Goal: Task Accomplishment & Management: Complete application form

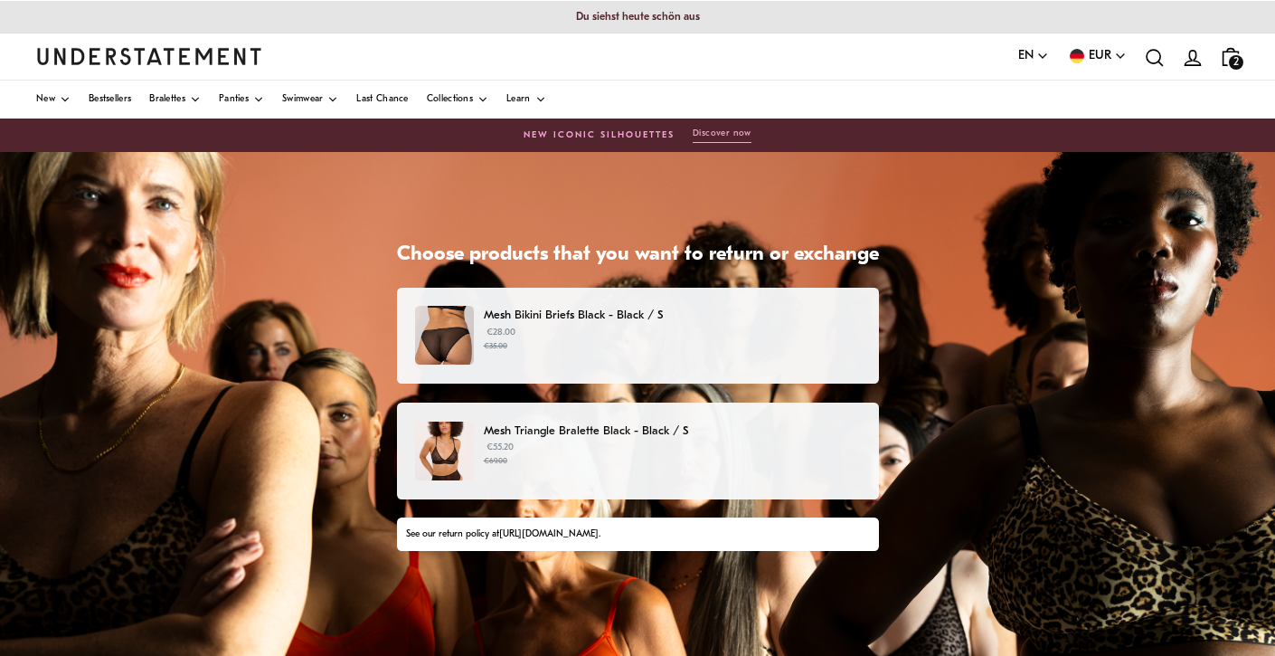
click at [435, 458] on img at bounding box center [444, 450] width 59 height 59
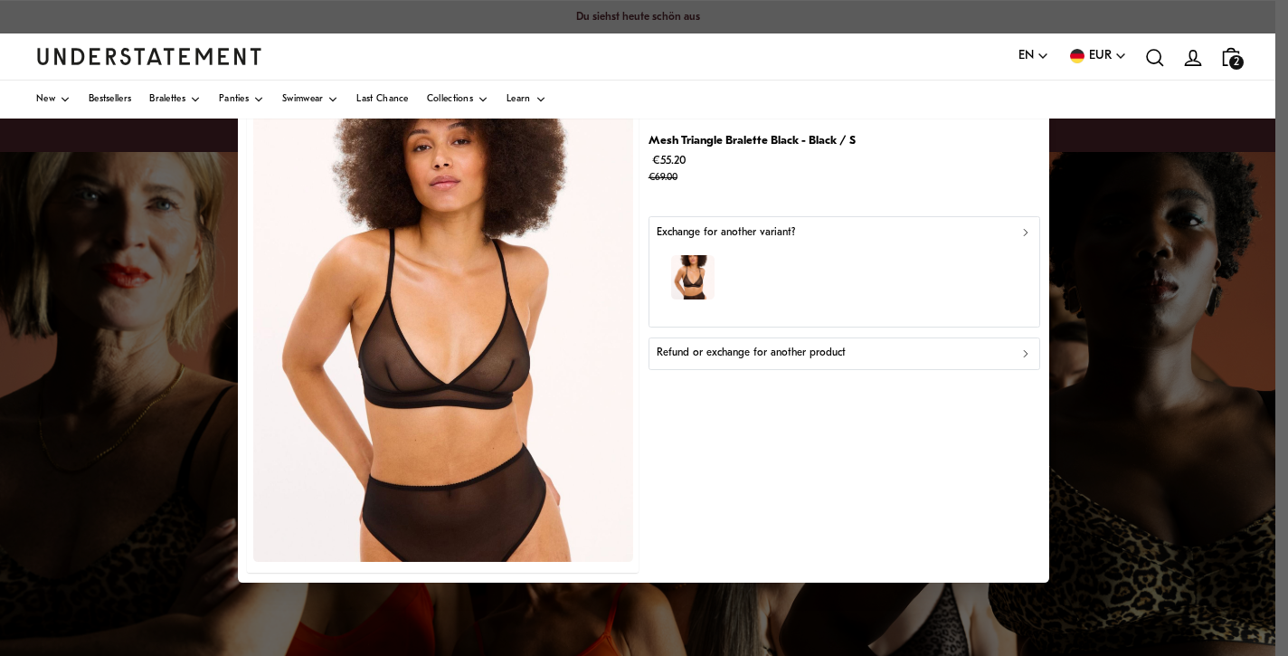
click at [857, 249] on div "button" at bounding box center [844, 281] width 375 height 79
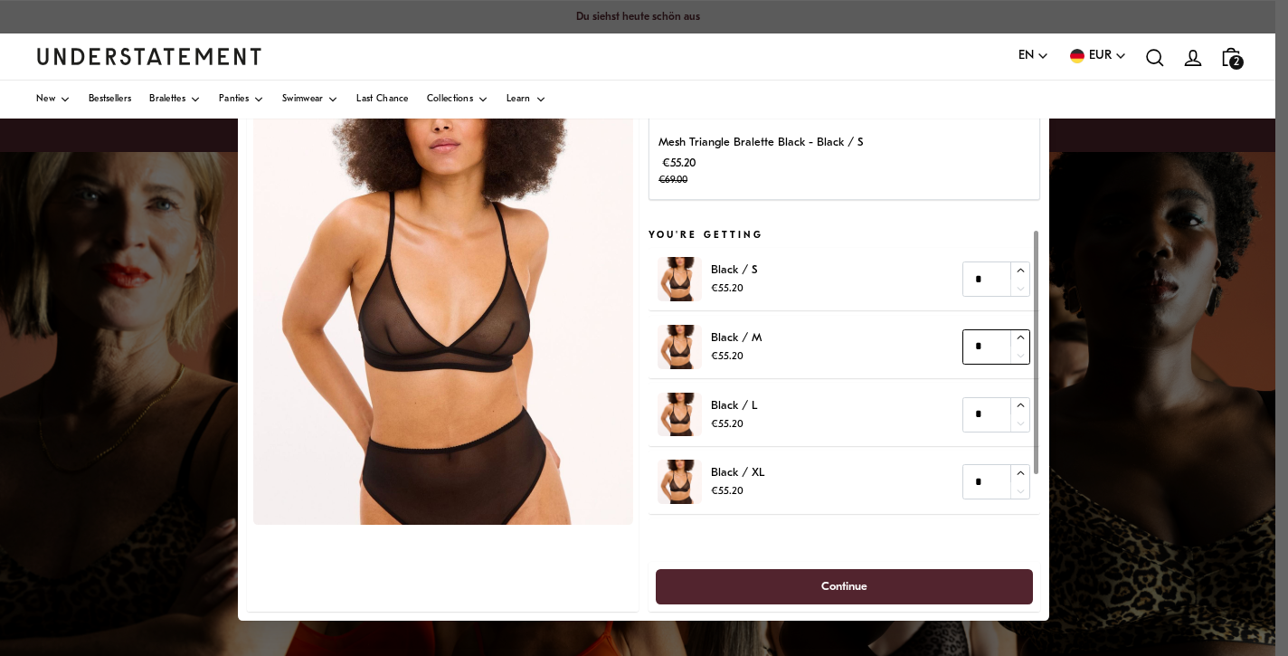
type input "*"
click at [1026, 335] on icon "button" at bounding box center [1021, 338] width 12 height 12
click at [813, 589] on span "Continue" at bounding box center [845, 585] width 338 height 33
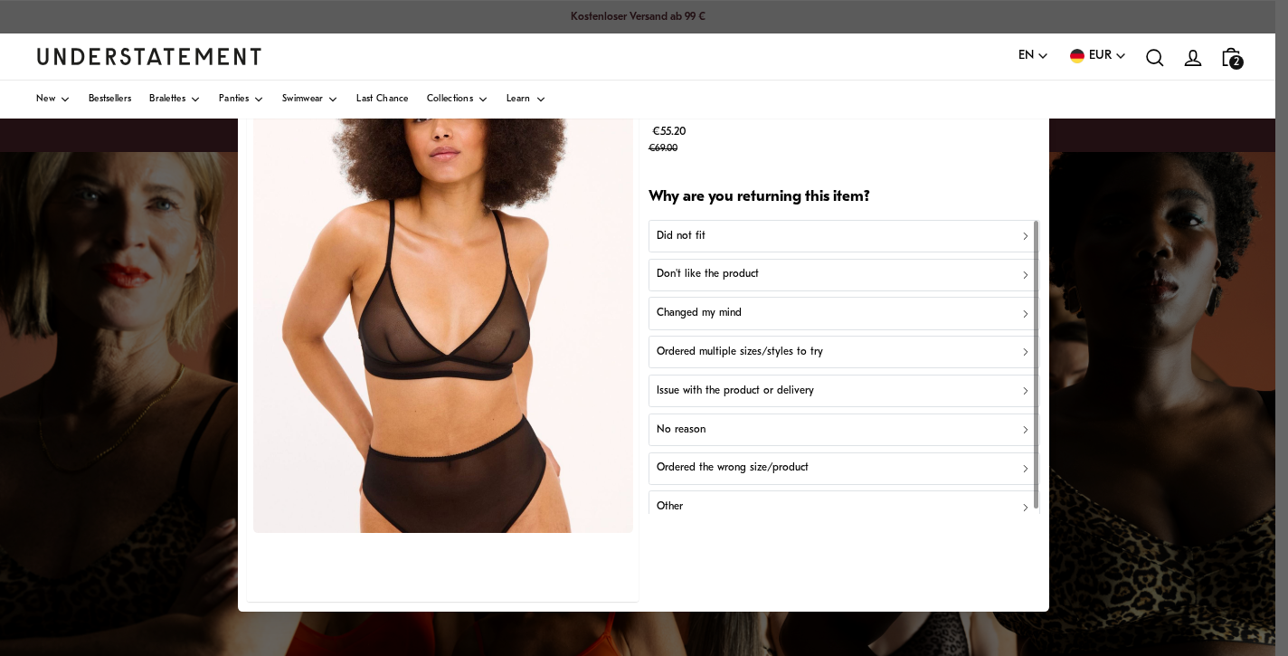
click at [1004, 234] on div "Did not fit" at bounding box center [844, 236] width 375 height 17
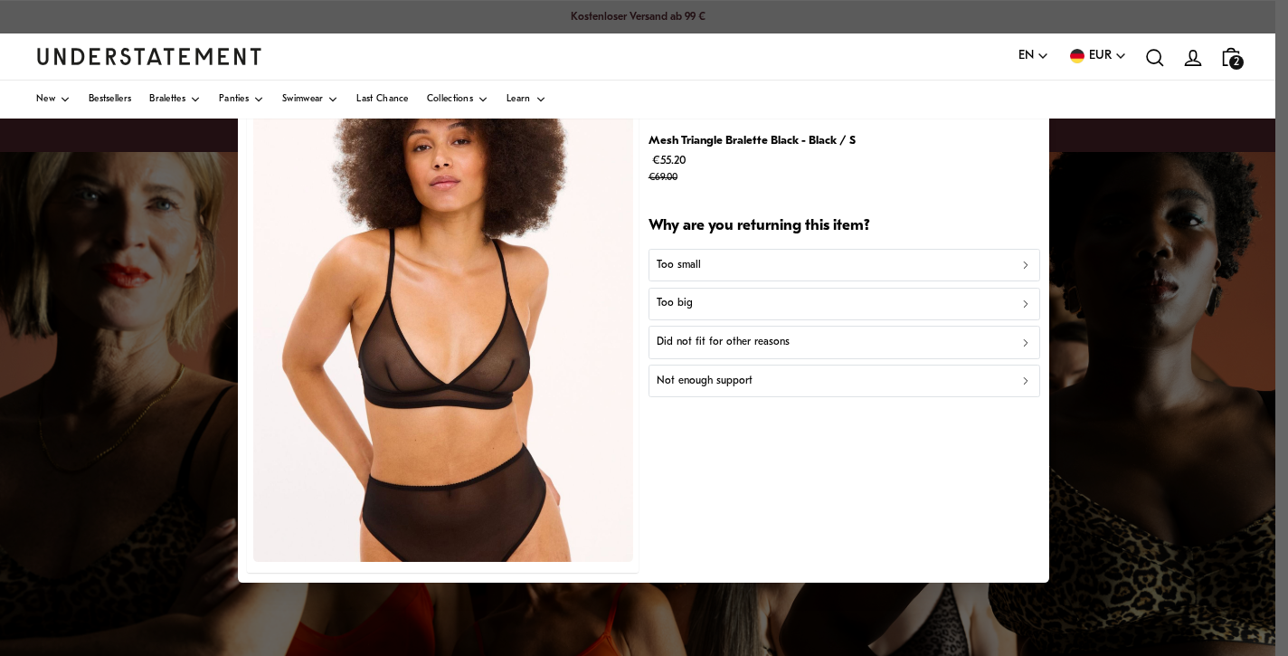
click at [1004, 257] on div "Too small" at bounding box center [844, 265] width 375 height 17
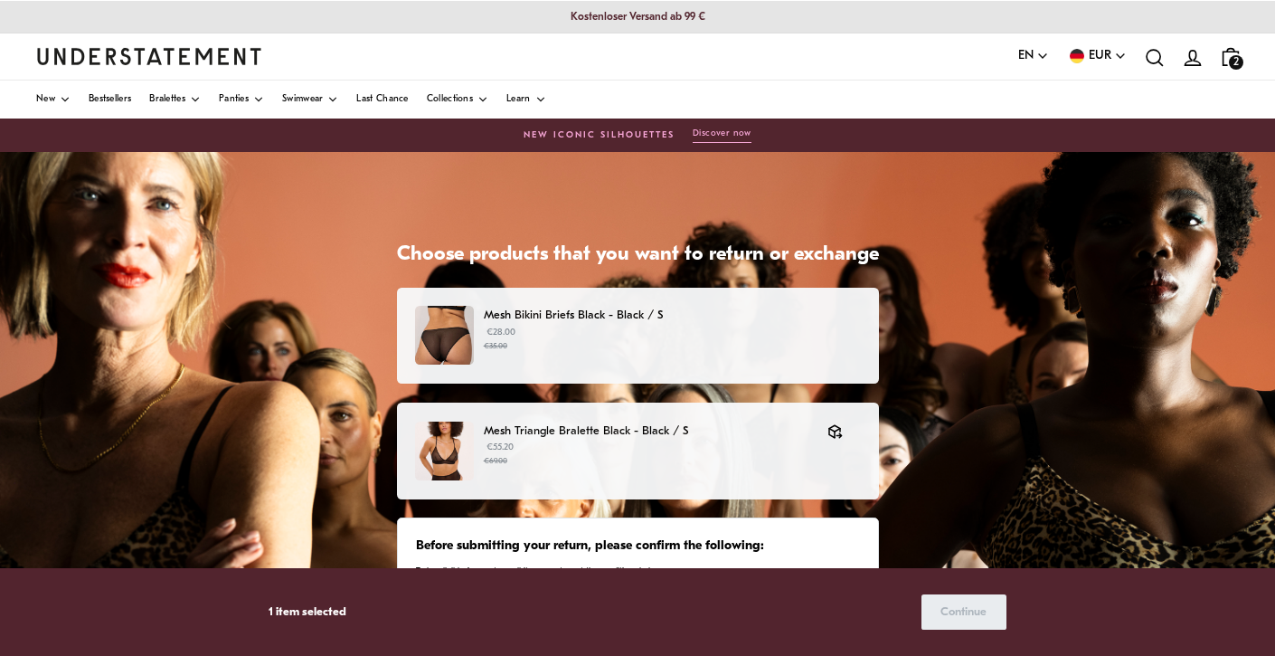
click at [317, 615] on p "1 item selected" at bounding box center [308, 611] width 78 height 19
click at [933, 508] on div "Choose products that you want to return or exchange Mesh Bikini Briefs Black - …" at bounding box center [637, 604] width 1275 height 904
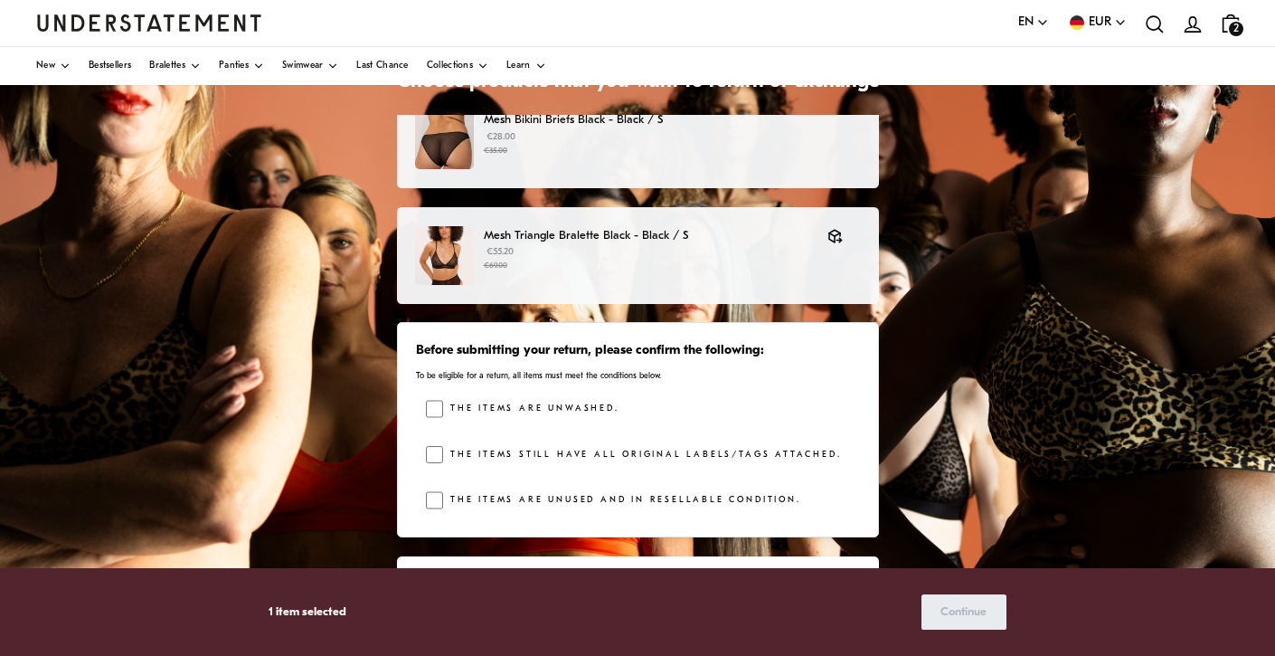
scroll to position [21, 0]
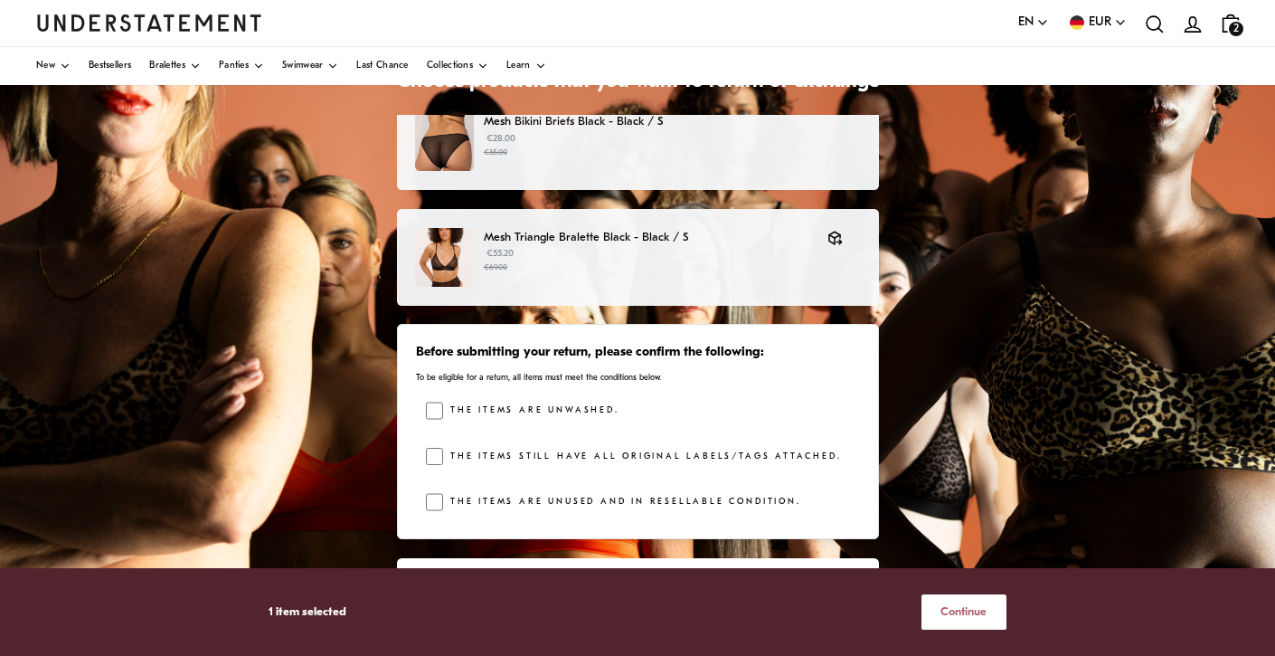
click at [1060, 507] on div "Choose products that you want to return or exchange Mesh Bikini Briefs Black - …" at bounding box center [637, 431] width 1275 height 904
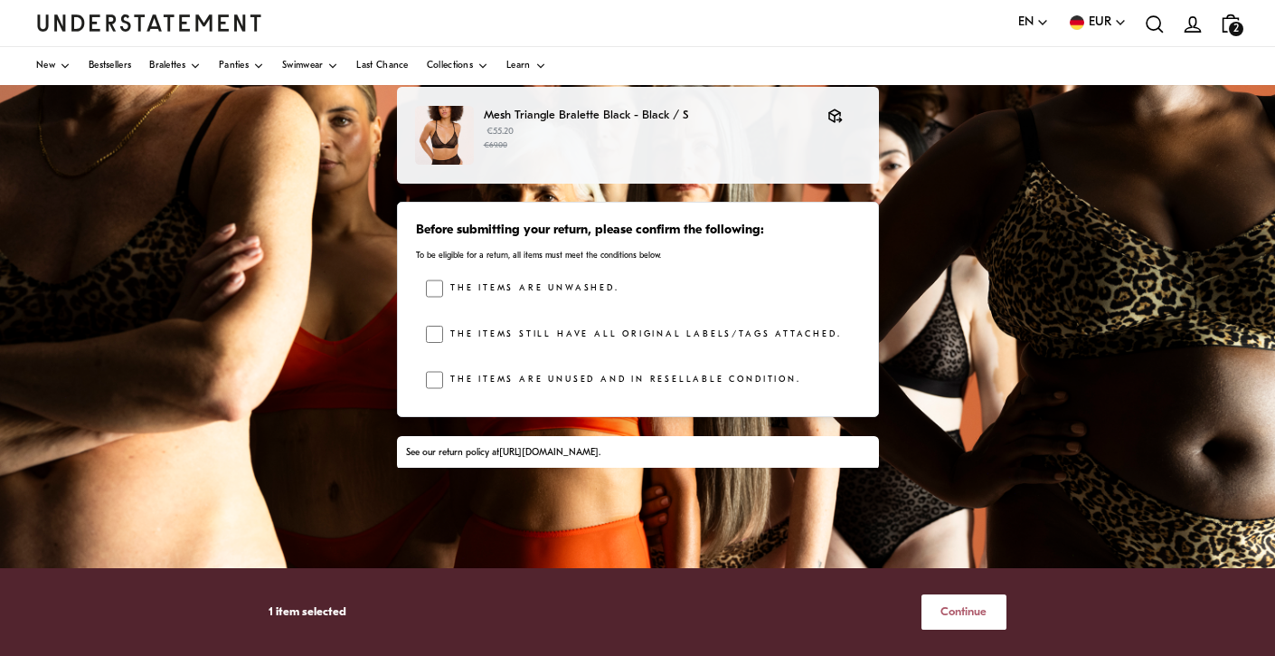
scroll to position [338, 0]
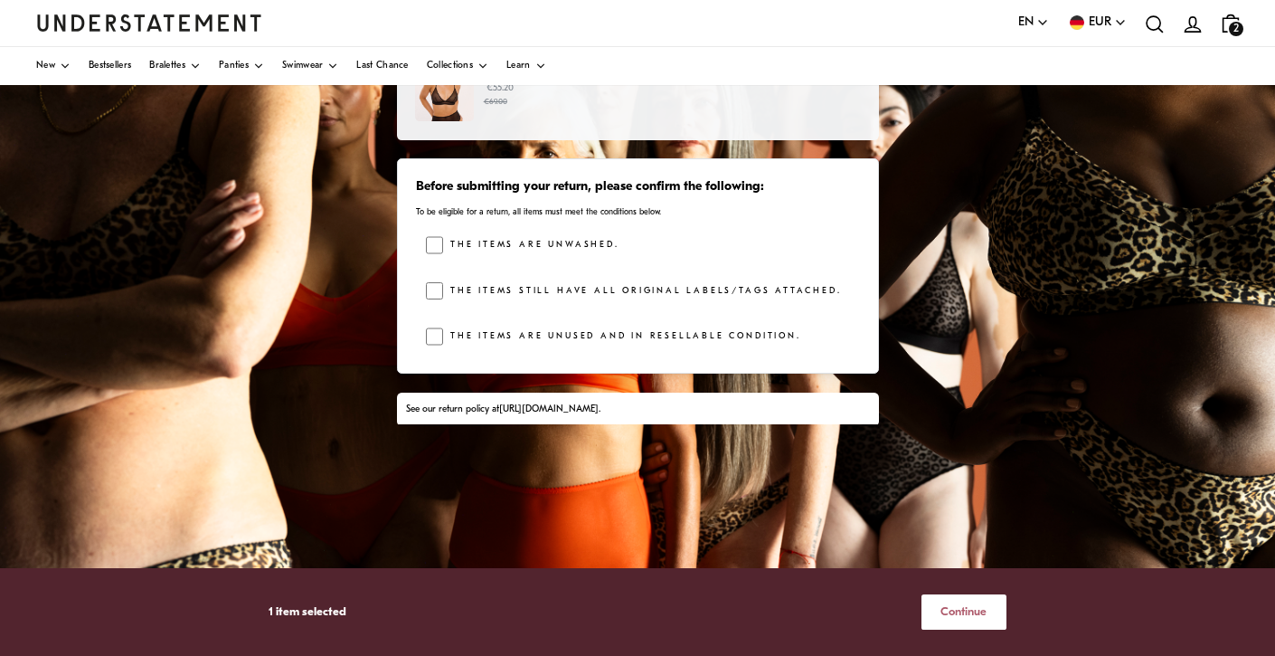
click at [976, 610] on span "Continue" at bounding box center [964, 611] width 46 height 33
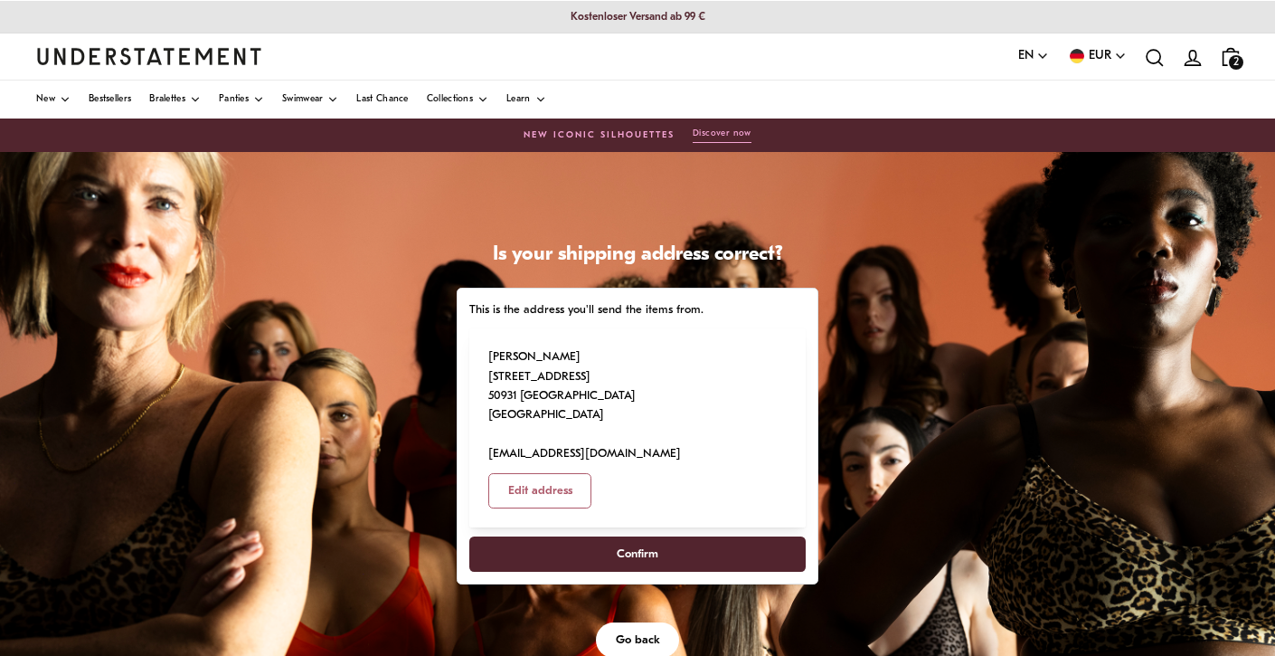
click at [680, 537] on span "Confirm" at bounding box center [637, 553] width 297 height 33
select select "**"
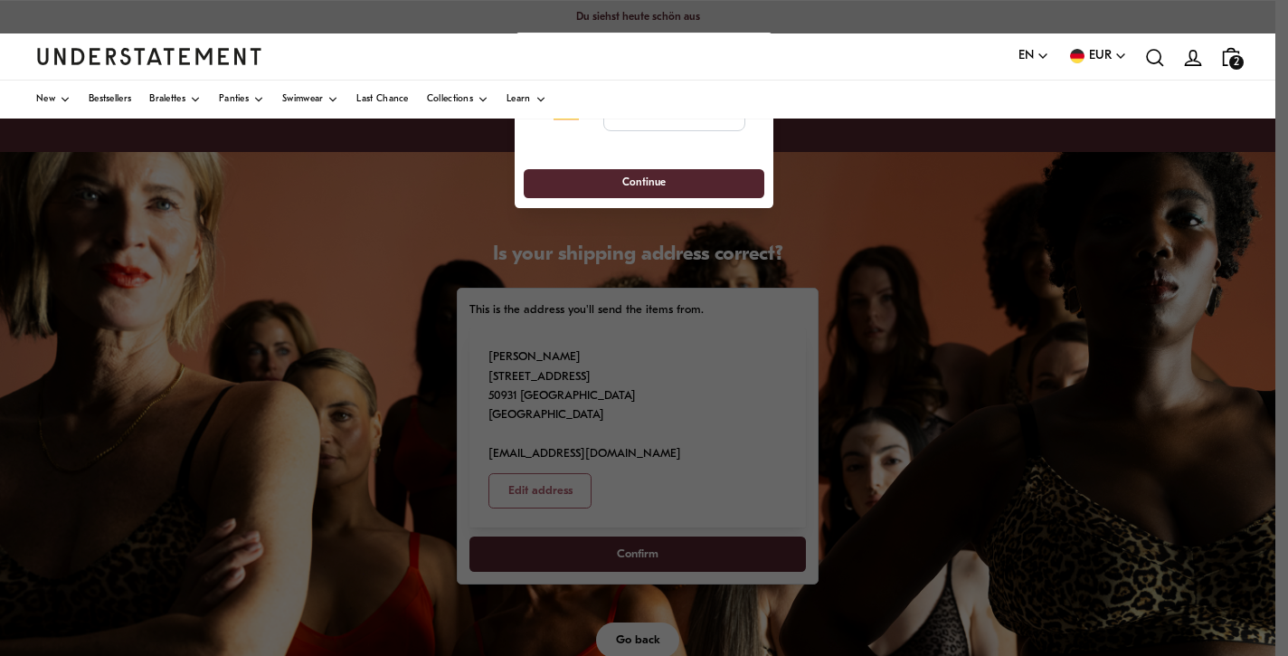
click at [1012, 376] on div at bounding box center [644, 328] width 1288 height 656
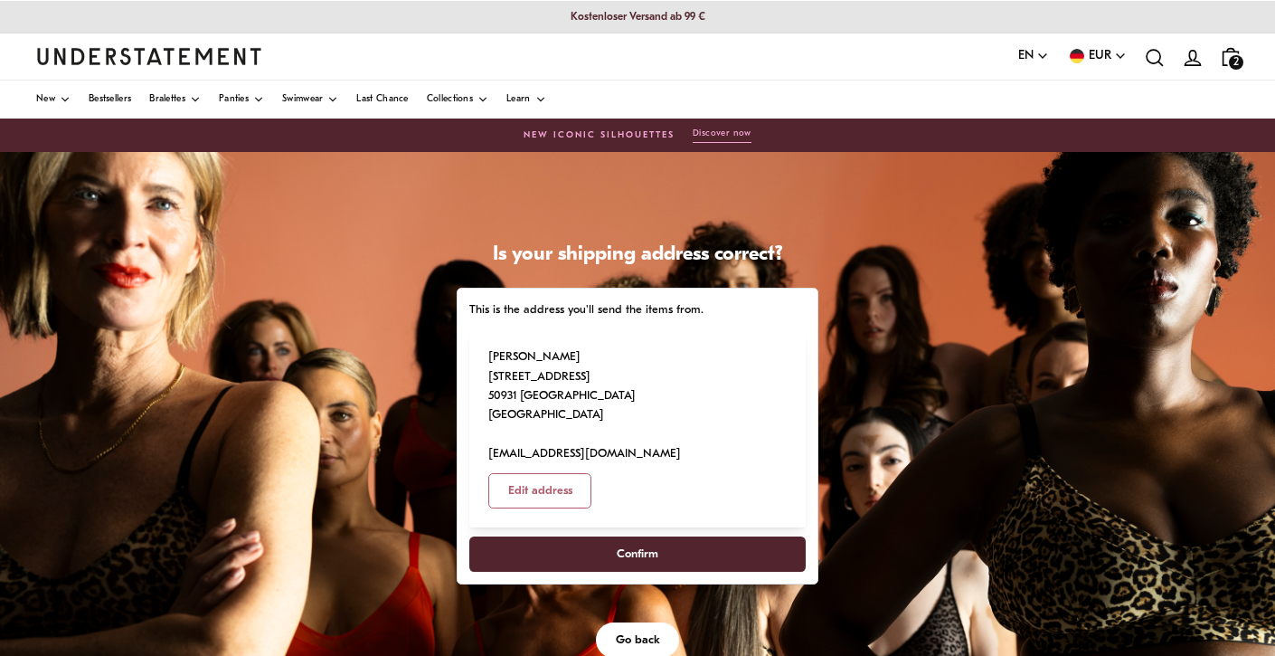
click at [666, 537] on span "Confirm" at bounding box center [637, 553] width 297 height 33
click at [573, 474] on span "Edit address" at bounding box center [540, 490] width 64 height 33
select select "**"
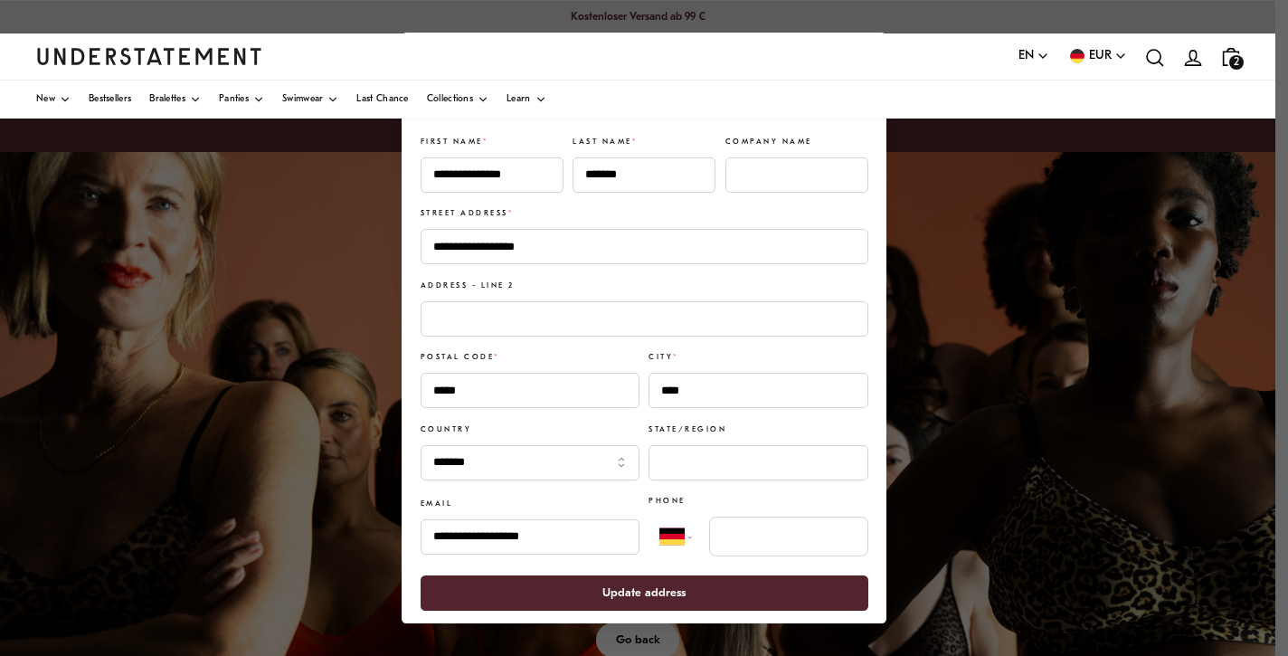
click at [655, 590] on span "Update address" at bounding box center [643, 592] width 83 height 33
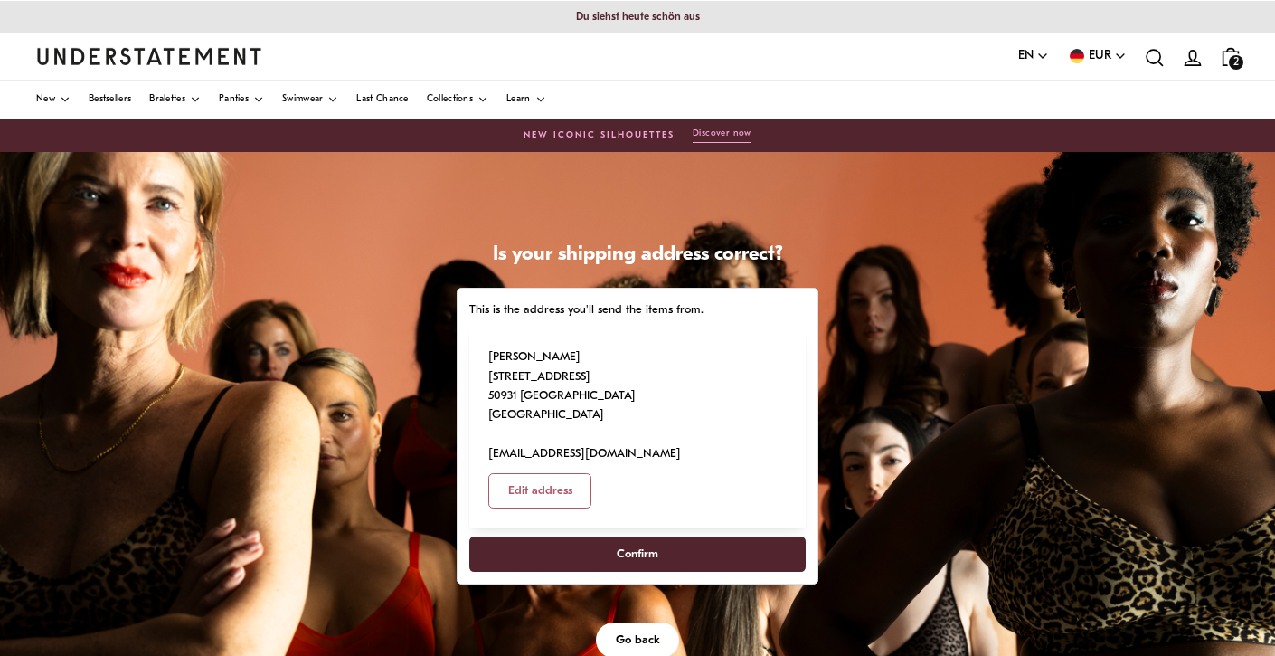
click at [644, 537] on span "Confirm" at bounding box center [638, 553] width 42 height 33
click at [663, 537] on span "Confirm" at bounding box center [637, 553] width 297 height 33
click at [637, 623] on span "Go back" at bounding box center [638, 639] width 44 height 33
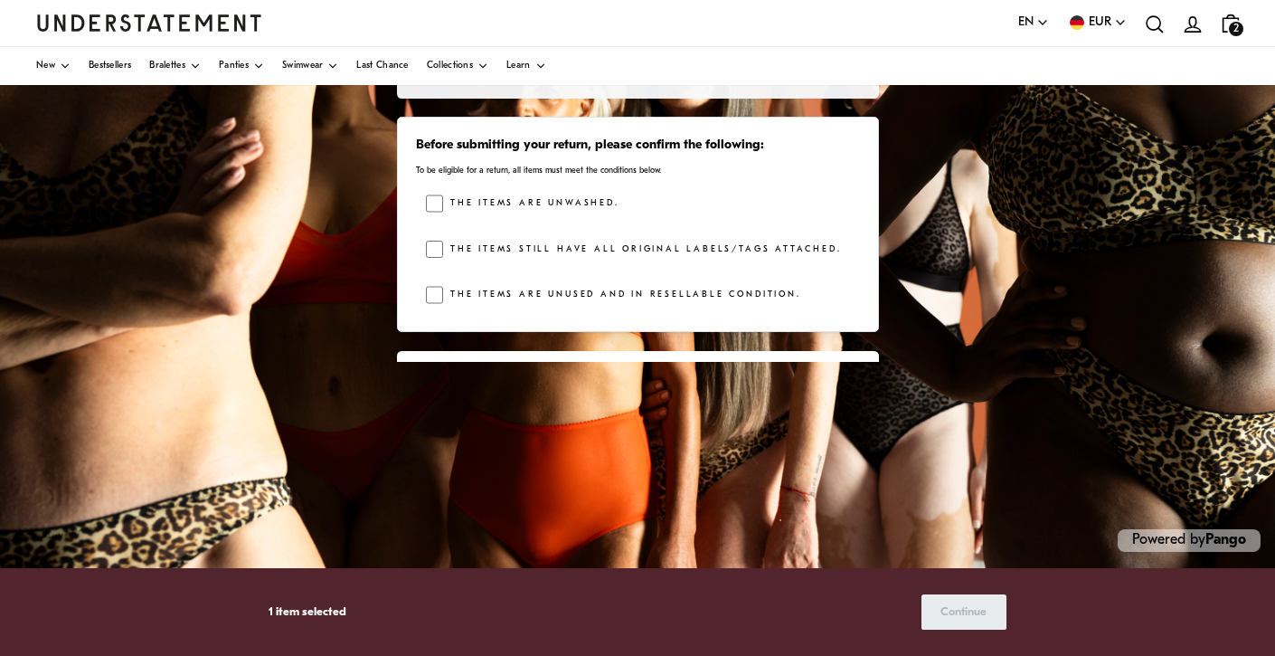
scroll to position [401, 0]
click at [971, 327] on div "Choose products that you want to return or exchange Mesh Bikini Briefs Black - …" at bounding box center [637, 203] width 1275 height 904
click at [879, 337] on div "Mesh Bikini Briefs Black - Black / S €28.00 €35.00 Mesh Triangle Bralette Black…" at bounding box center [638, 136] width 482 height 498
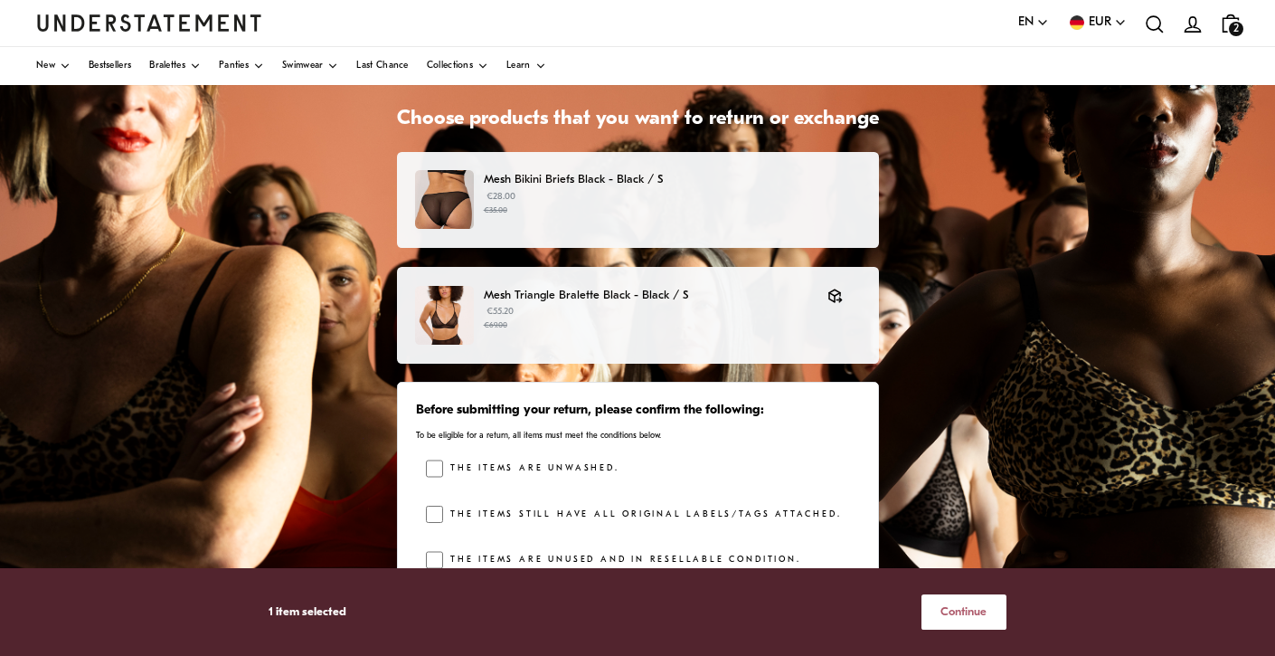
scroll to position [95, 0]
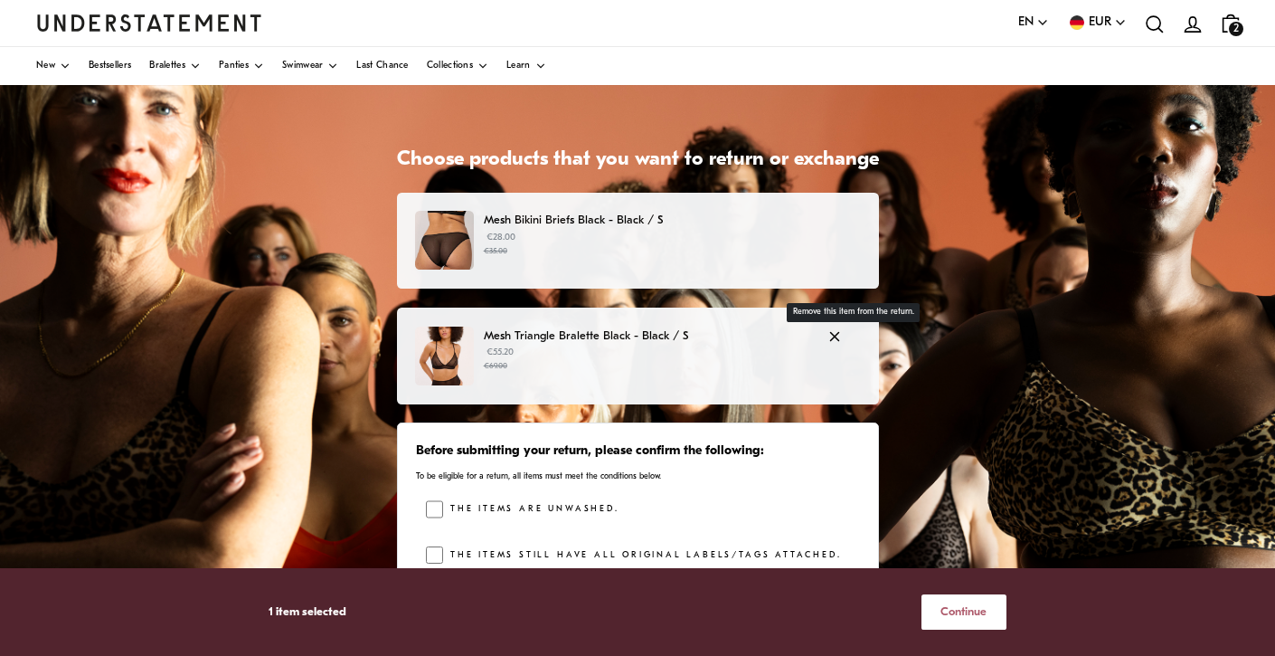
click at [848, 346] on span "button" at bounding box center [838, 336] width 23 height 19
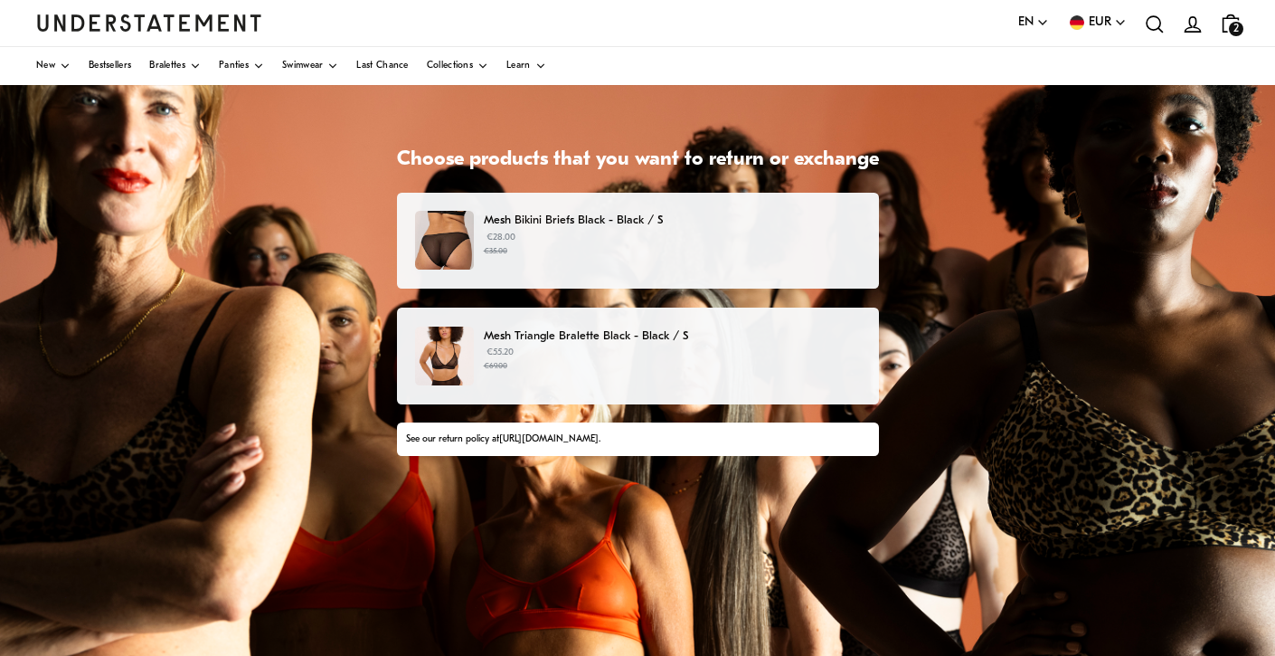
click at [848, 346] on p "€55.20 €69.00" at bounding box center [672, 359] width 376 height 27
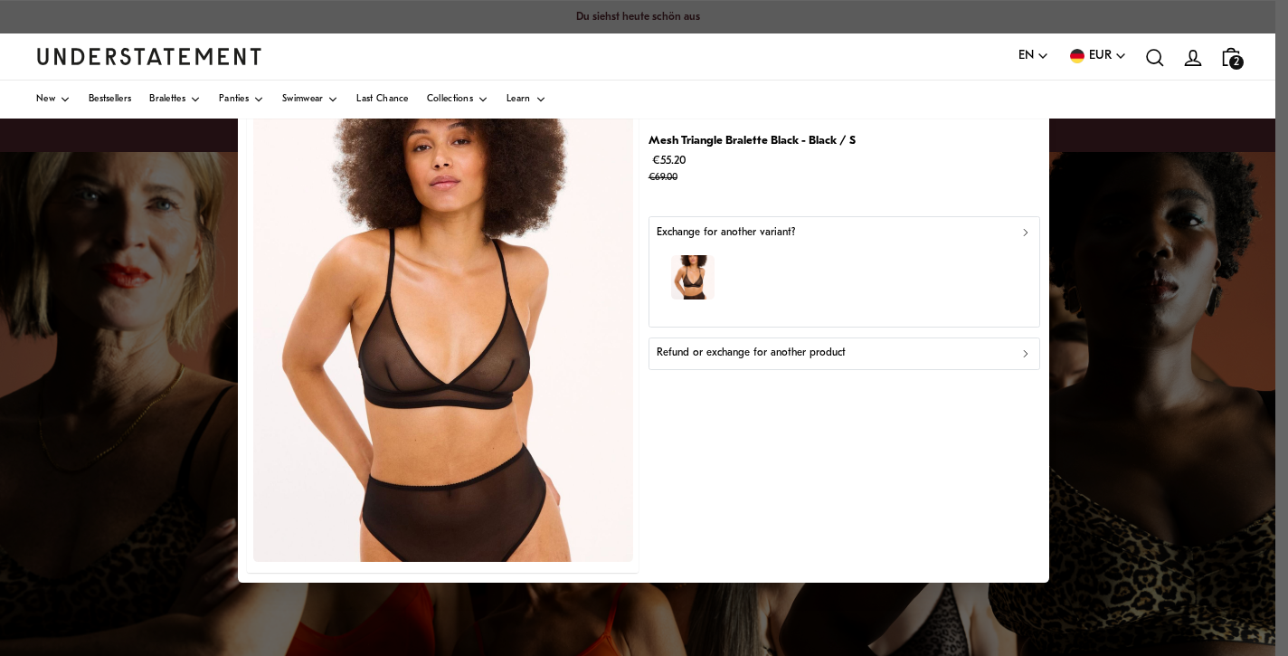
click at [1020, 235] on icon "button" at bounding box center [1025, 232] width 13 height 13
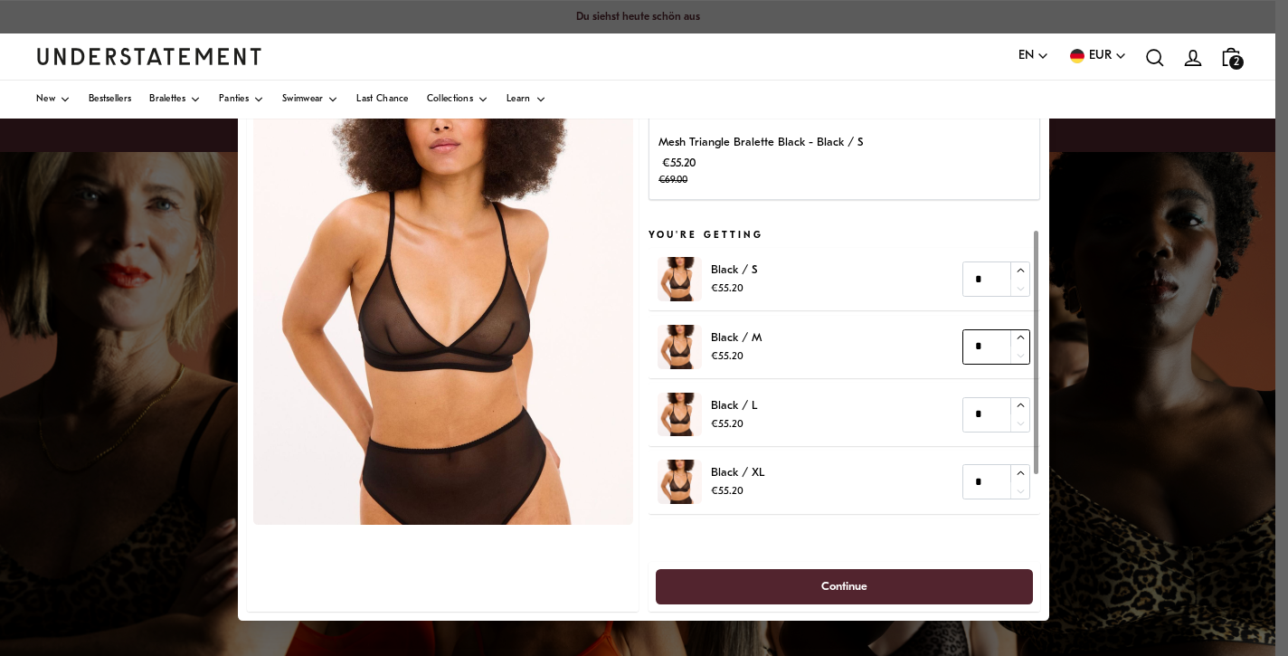
type input "*"
click at [1018, 334] on icon "button" at bounding box center [1021, 338] width 12 height 12
click at [912, 586] on span "Continue" at bounding box center [845, 585] width 338 height 33
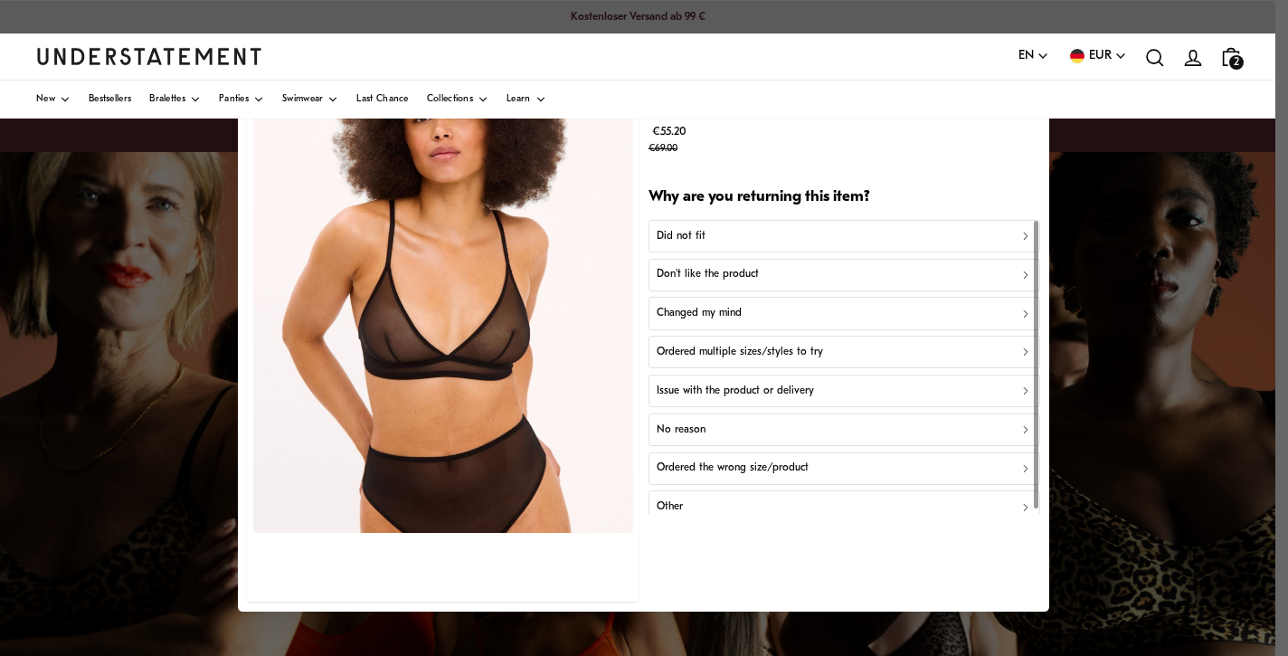
click at [1005, 231] on div "Did not fit" at bounding box center [844, 236] width 375 height 17
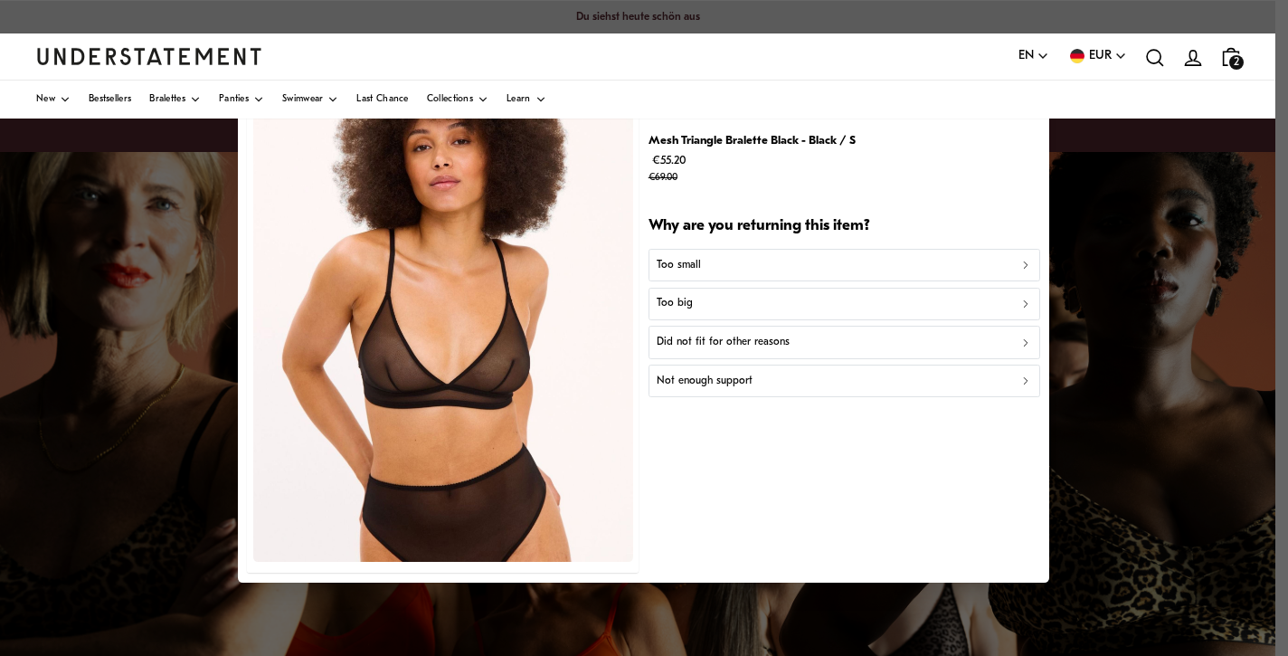
click at [991, 260] on div "Too small" at bounding box center [844, 265] width 375 height 17
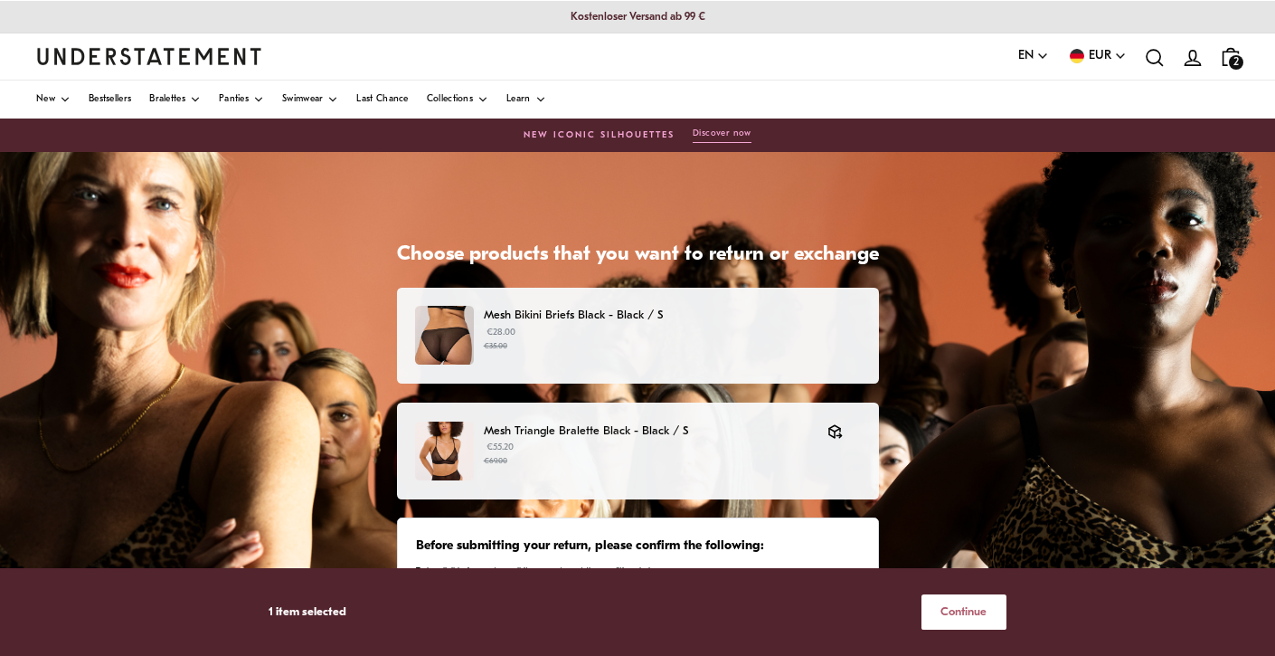
click at [1024, 475] on div "Choose products that you want to return or exchange Mesh Bikini Briefs Black - …" at bounding box center [637, 604] width 1275 height 904
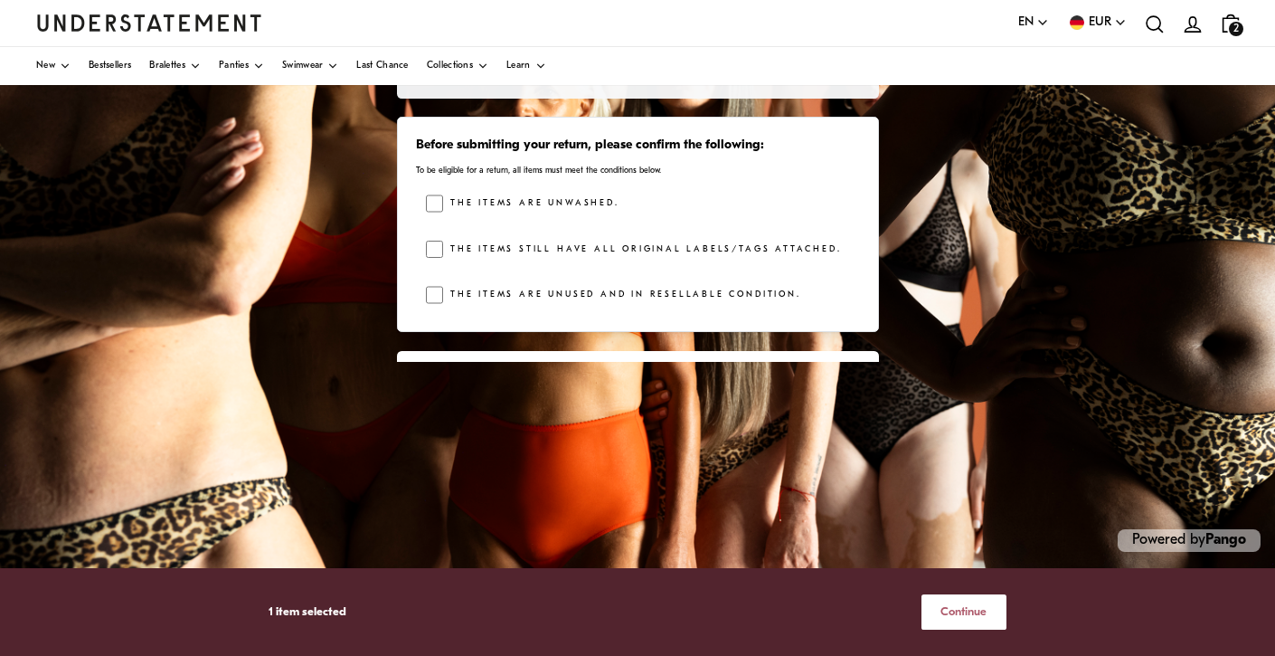
scroll to position [401, 0]
click at [888, 350] on div "Choose products that you want to return or exchange Mesh Bikini Briefs Black - …" at bounding box center [637, 161] width 501 height 638
click at [963, 607] on span "Continue" at bounding box center [964, 611] width 46 height 33
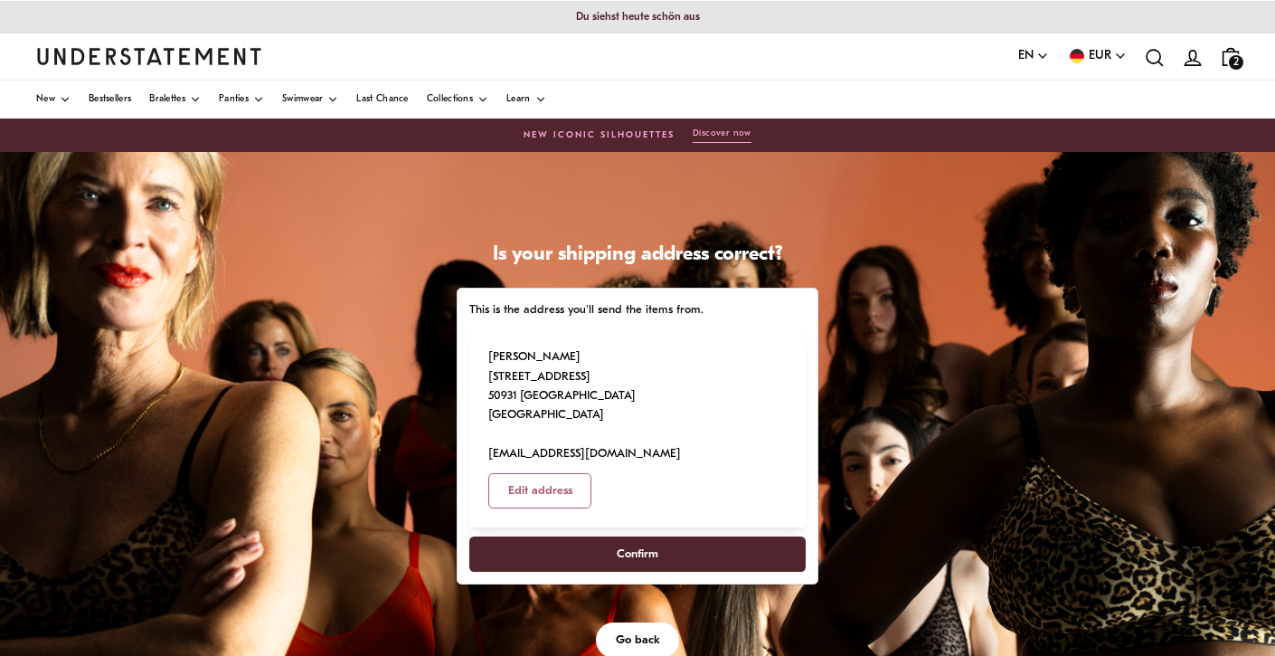
click at [654, 537] on span "Confirm" at bounding box center [638, 553] width 42 height 33
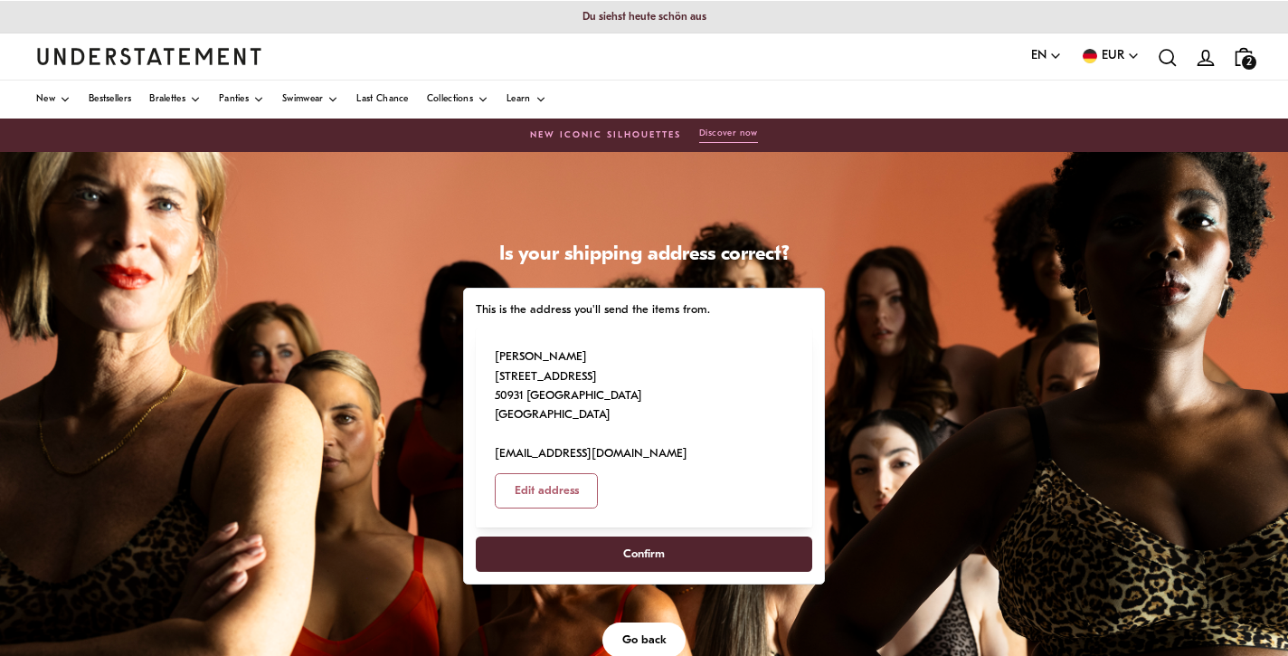
select select "**"
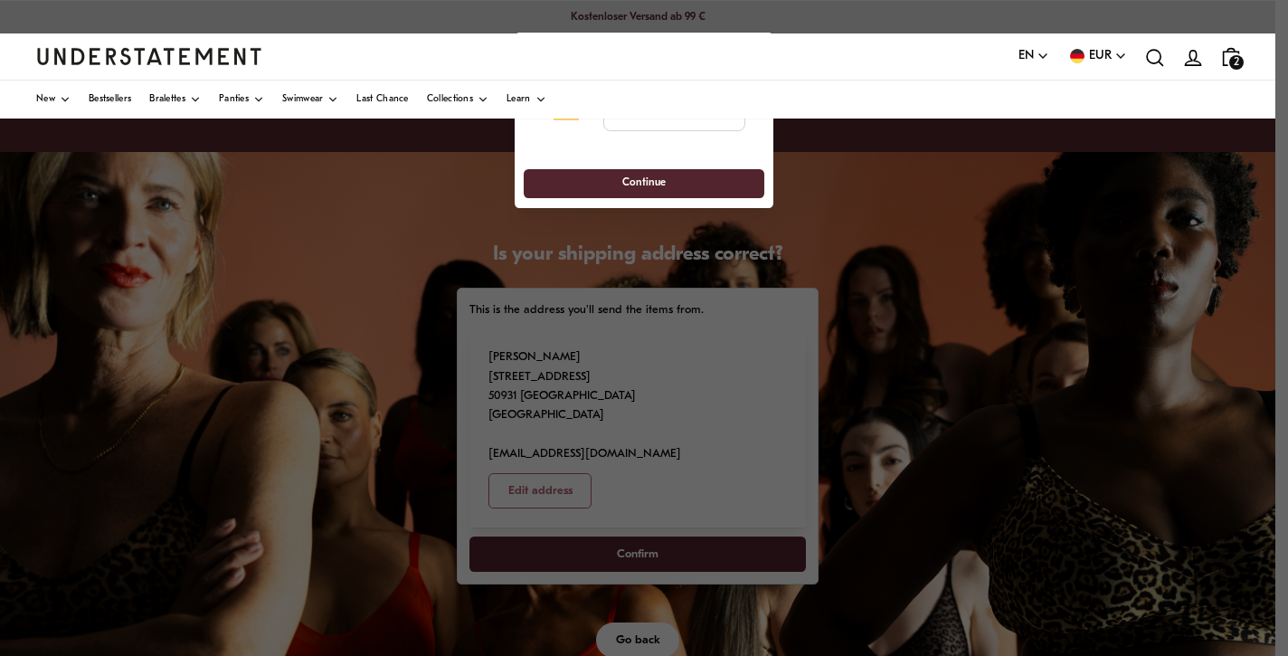
click at [872, 257] on div at bounding box center [644, 328] width 1288 height 656
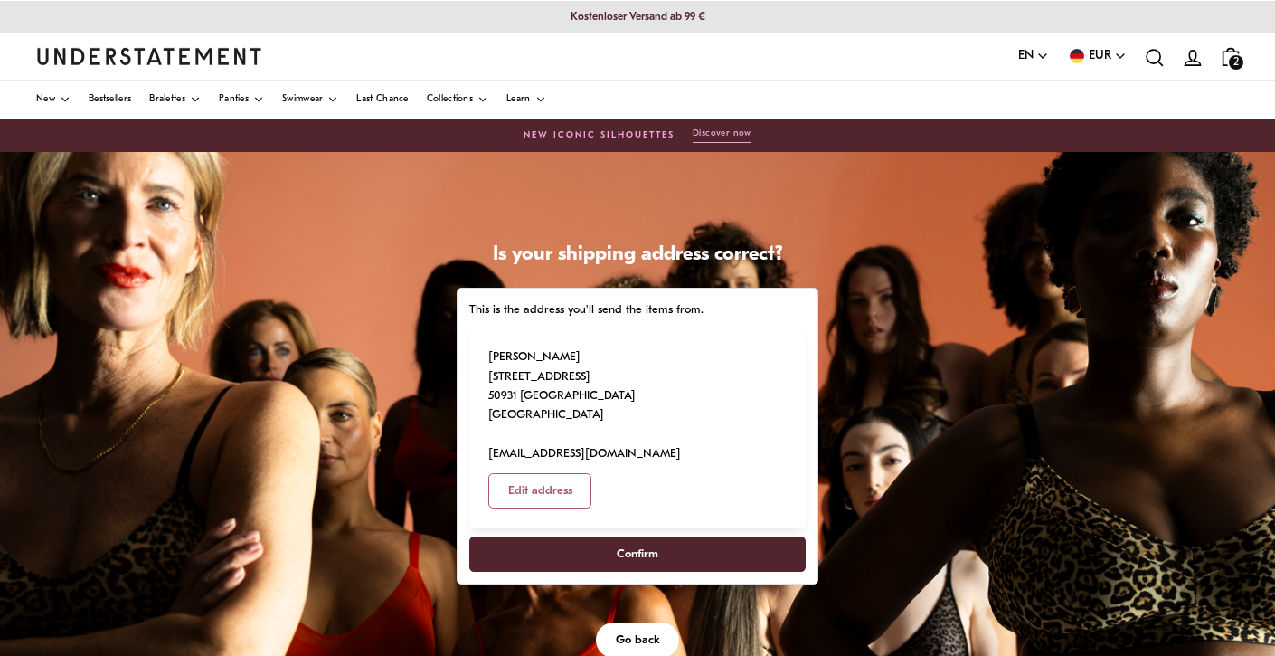
click at [646, 537] on span "Confirm" at bounding box center [638, 553] width 42 height 33
click at [639, 537] on span "Confirm" at bounding box center [638, 553] width 42 height 33
click at [661, 537] on span "Confirm" at bounding box center [637, 553] width 297 height 33
click at [648, 623] on span "Go back" at bounding box center [638, 639] width 44 height 33
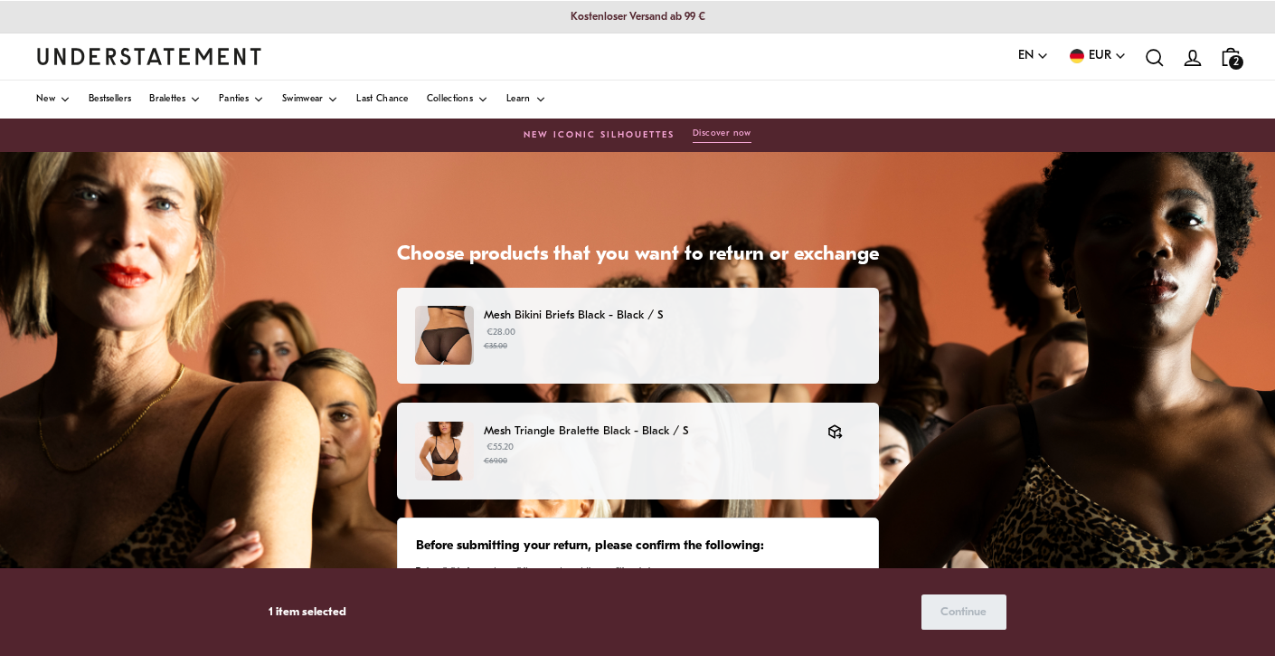
click at [930, 527] on div "Choose products that you want to return or exchange Mesh Bikini Briefs Black - …" at bounding box center [637, 604] width 1275 height 904
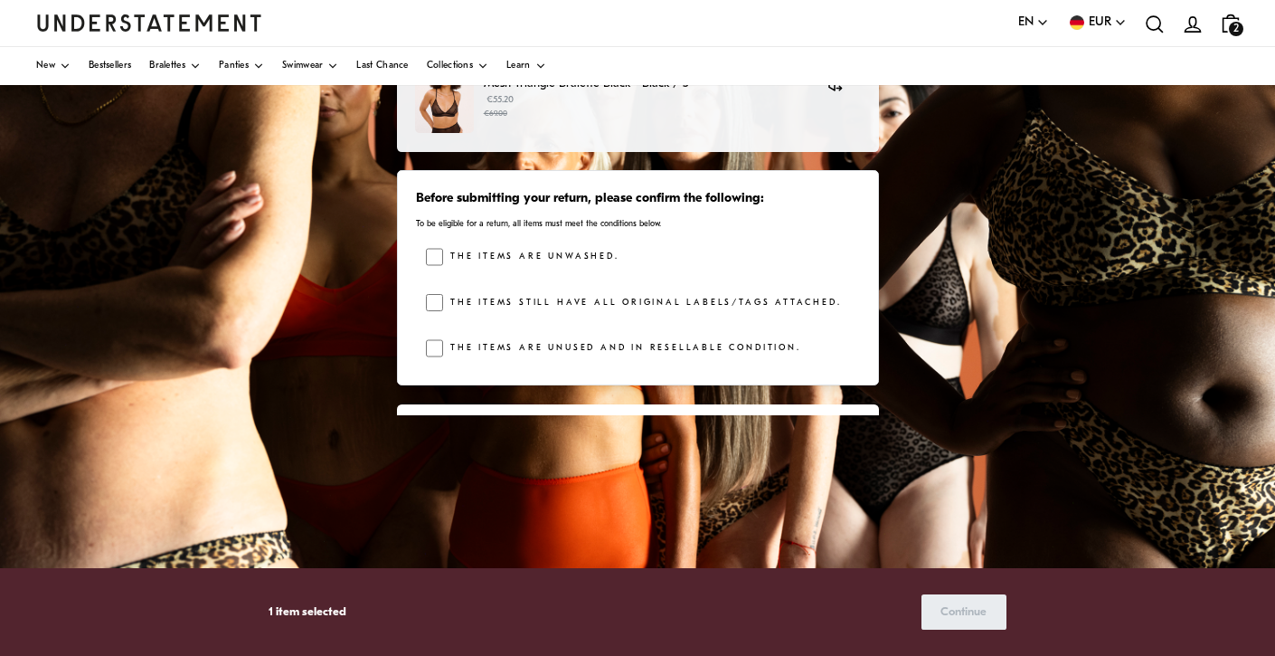
scroll to position [348, 0]
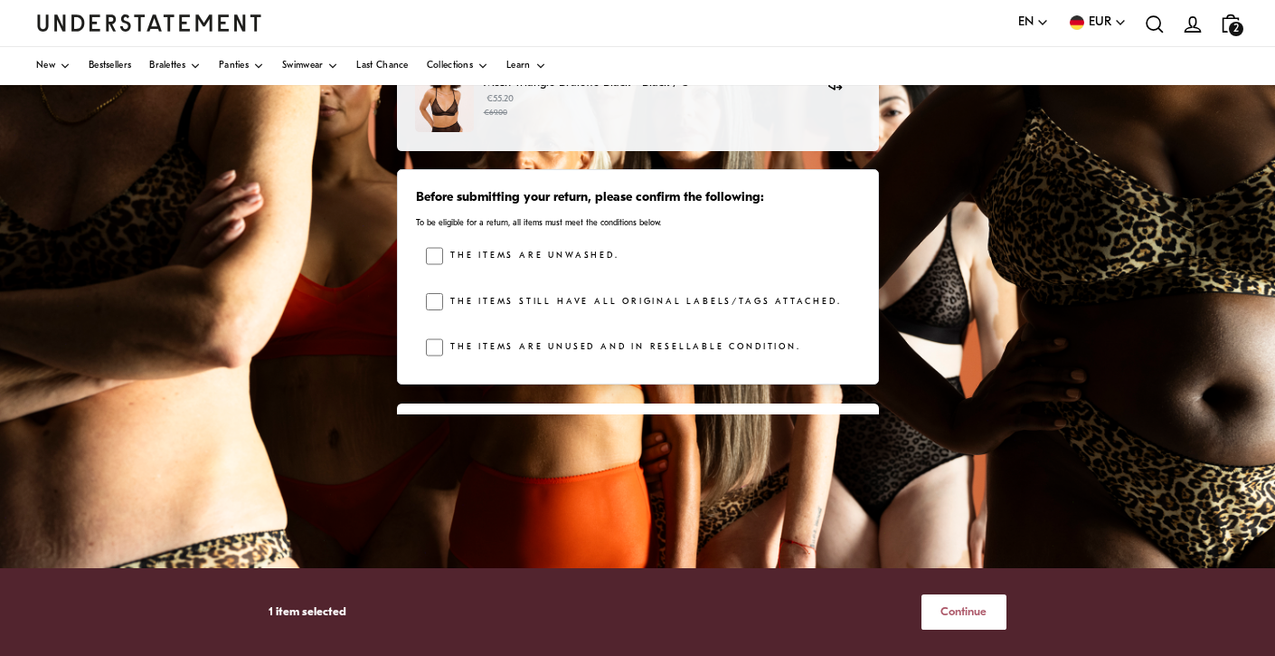
click at [993, 280] on div "Choose products that you want to return or exchange Mesh Bikini Briefs Black - …" at bounding box center [637, 256] width 1275 height 904
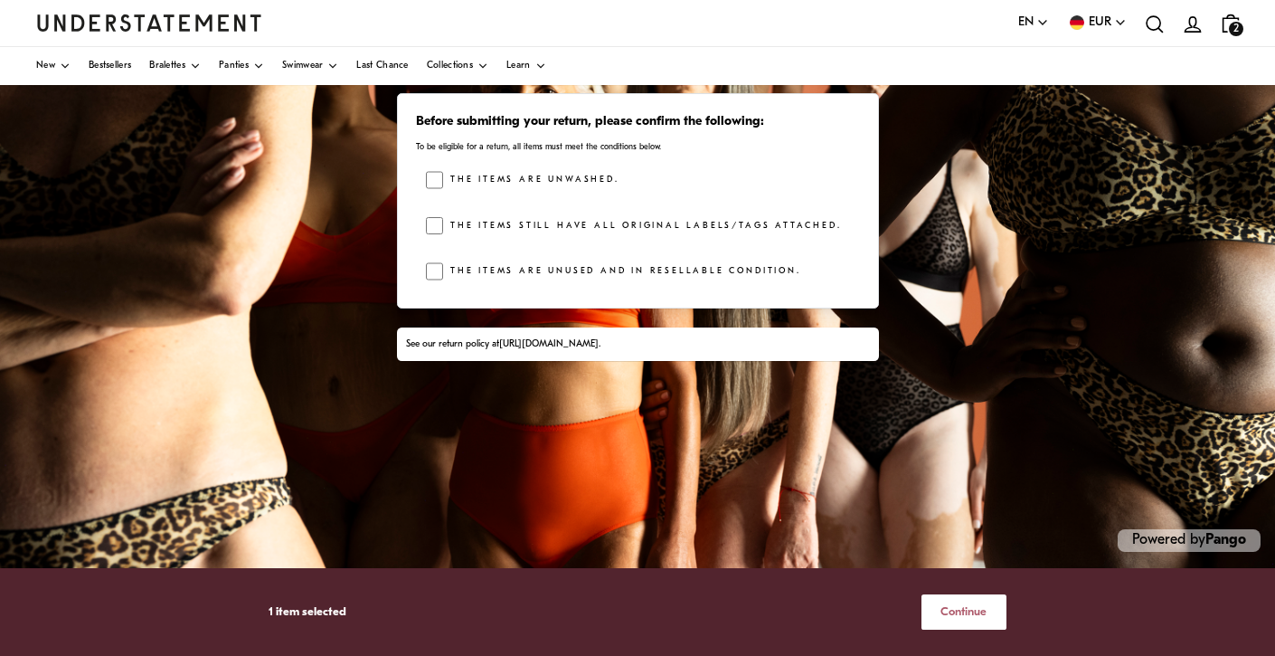
scroll to position [21, 0]
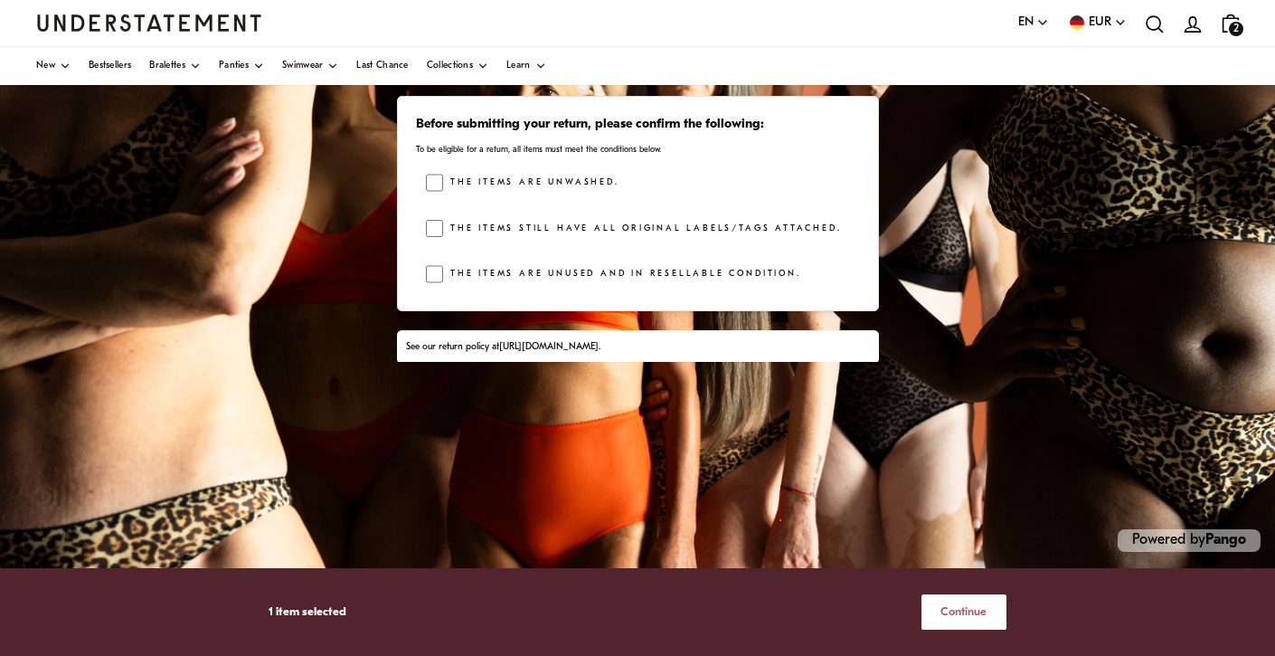
click at [965, 614] on span "Continue" at bounding box center [964, 611] width 46 height 33
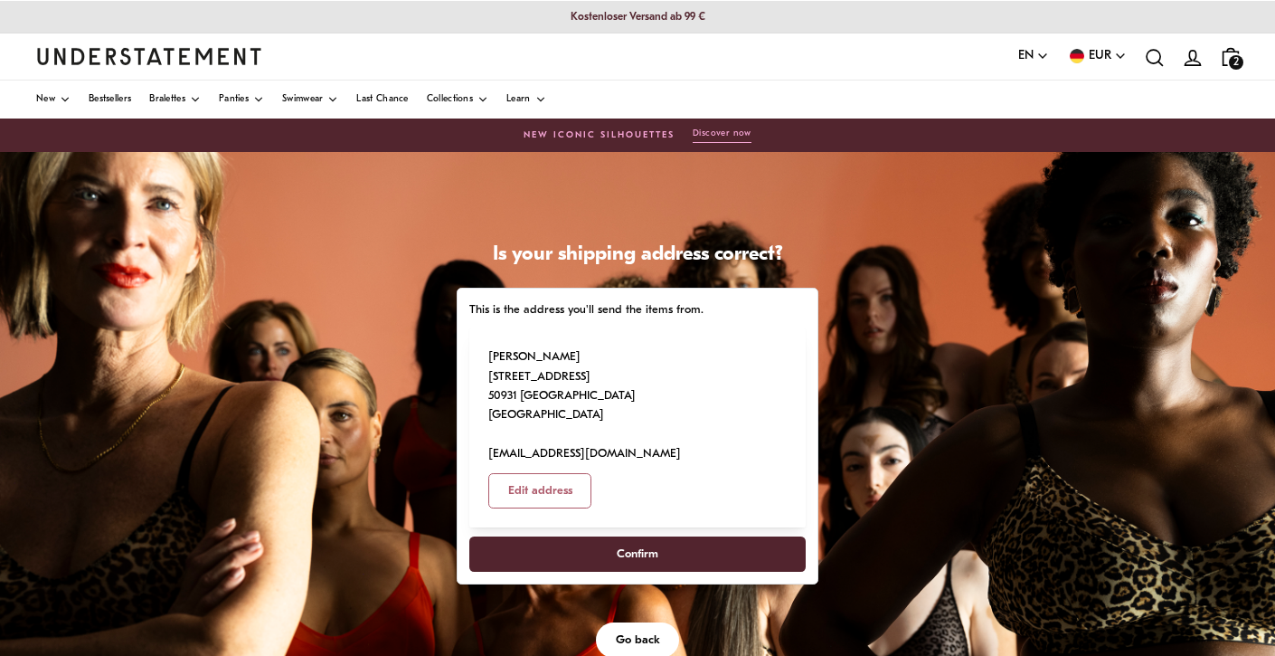
click at [684, 537] on span "Confirm" at bounding box center [637, 553] width 297 height 33
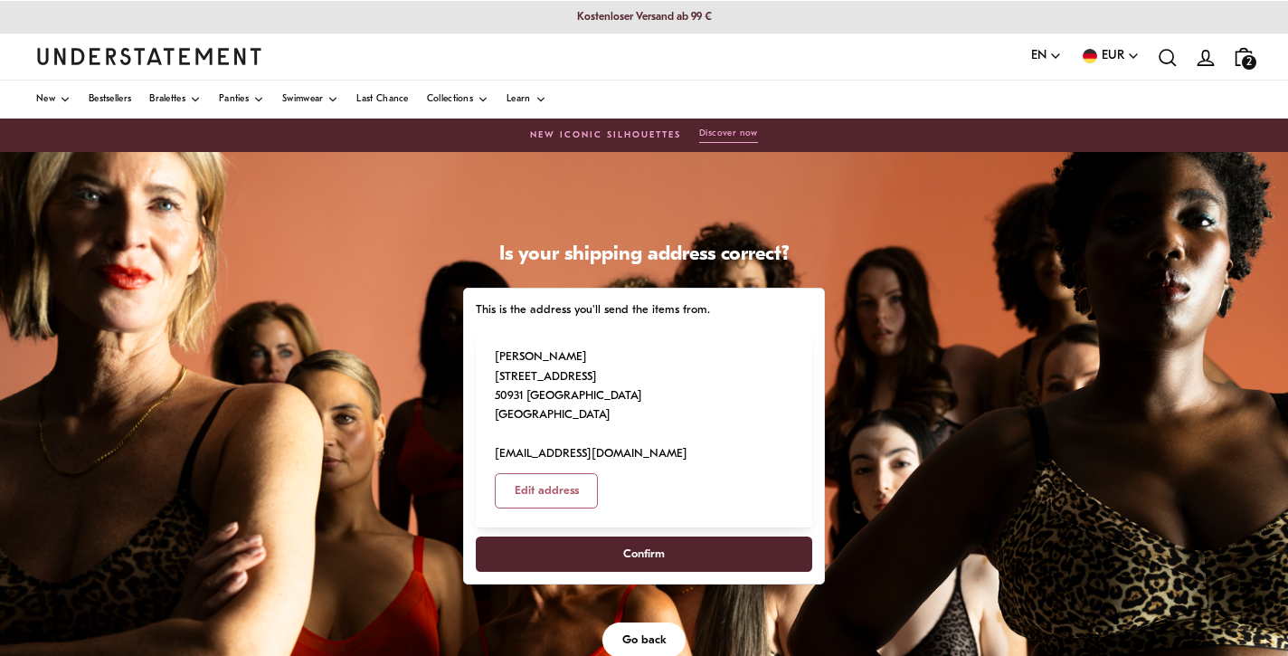
select select "**"
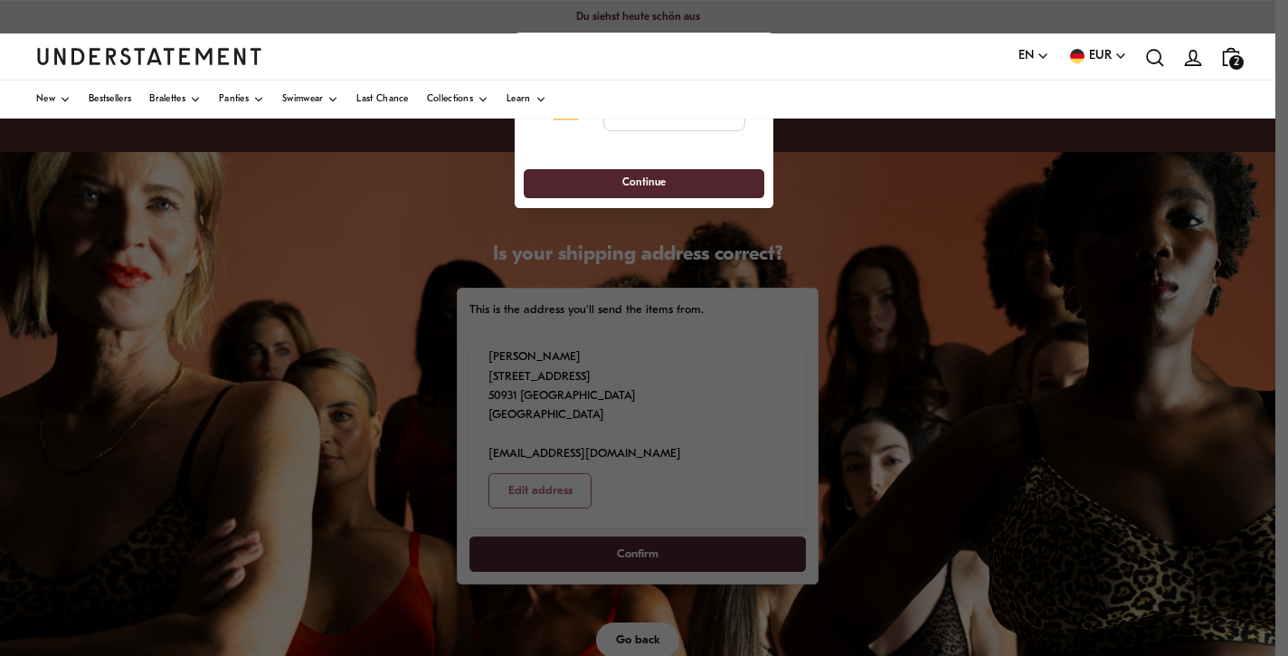
click at [707, 149] on div "**********" at bounding box center [644, 111] width 240 height 77
click at [564, 148] on div "**********" at bounding box center [644, 111] width 240 height 77
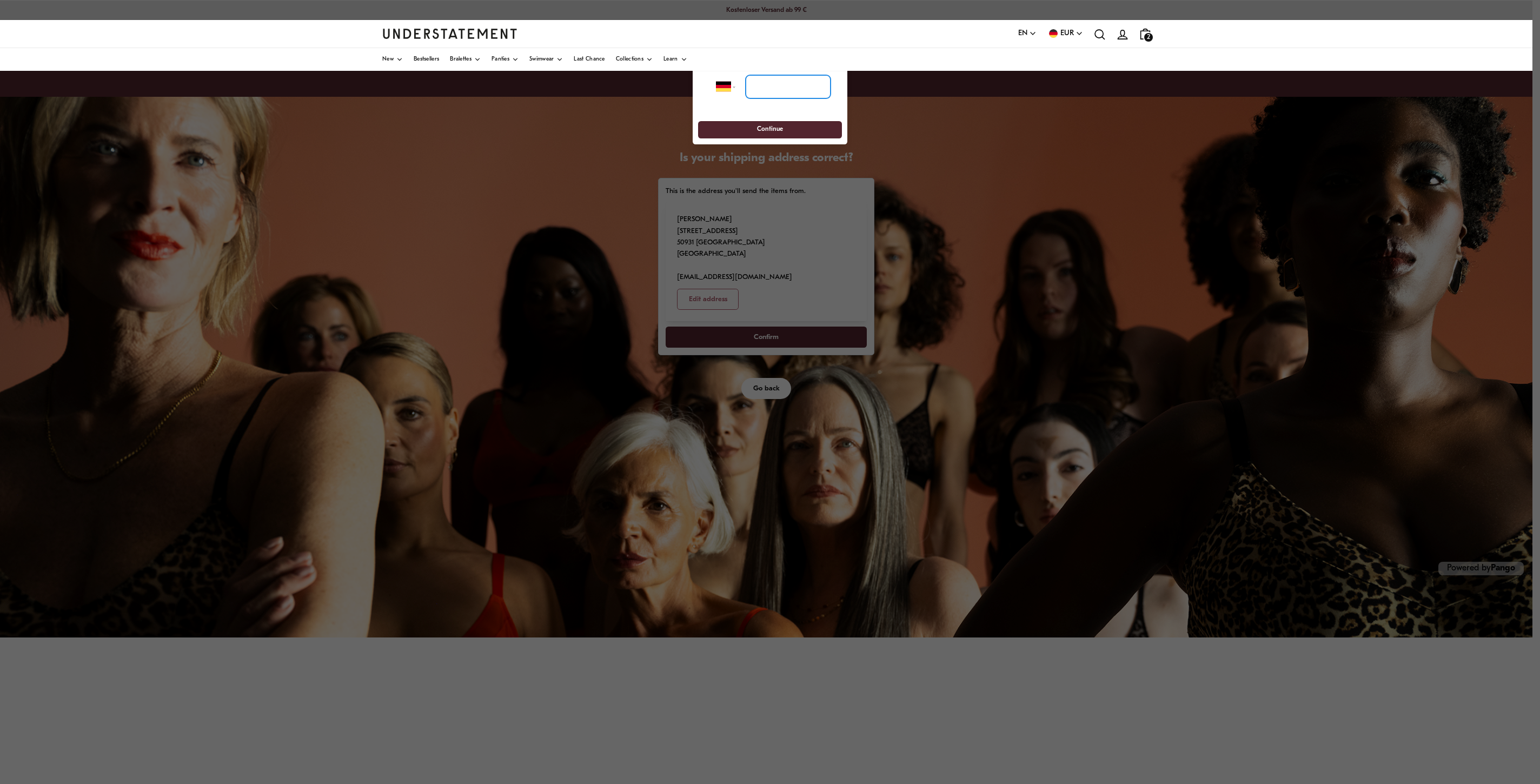
click at [762, 95] on input "tel" at bounding box center [788, 87] width 85 height 24
type input "**********"
click at [762, 138] on span "Continue" at bounding box center [769, 130] width 26 height 17
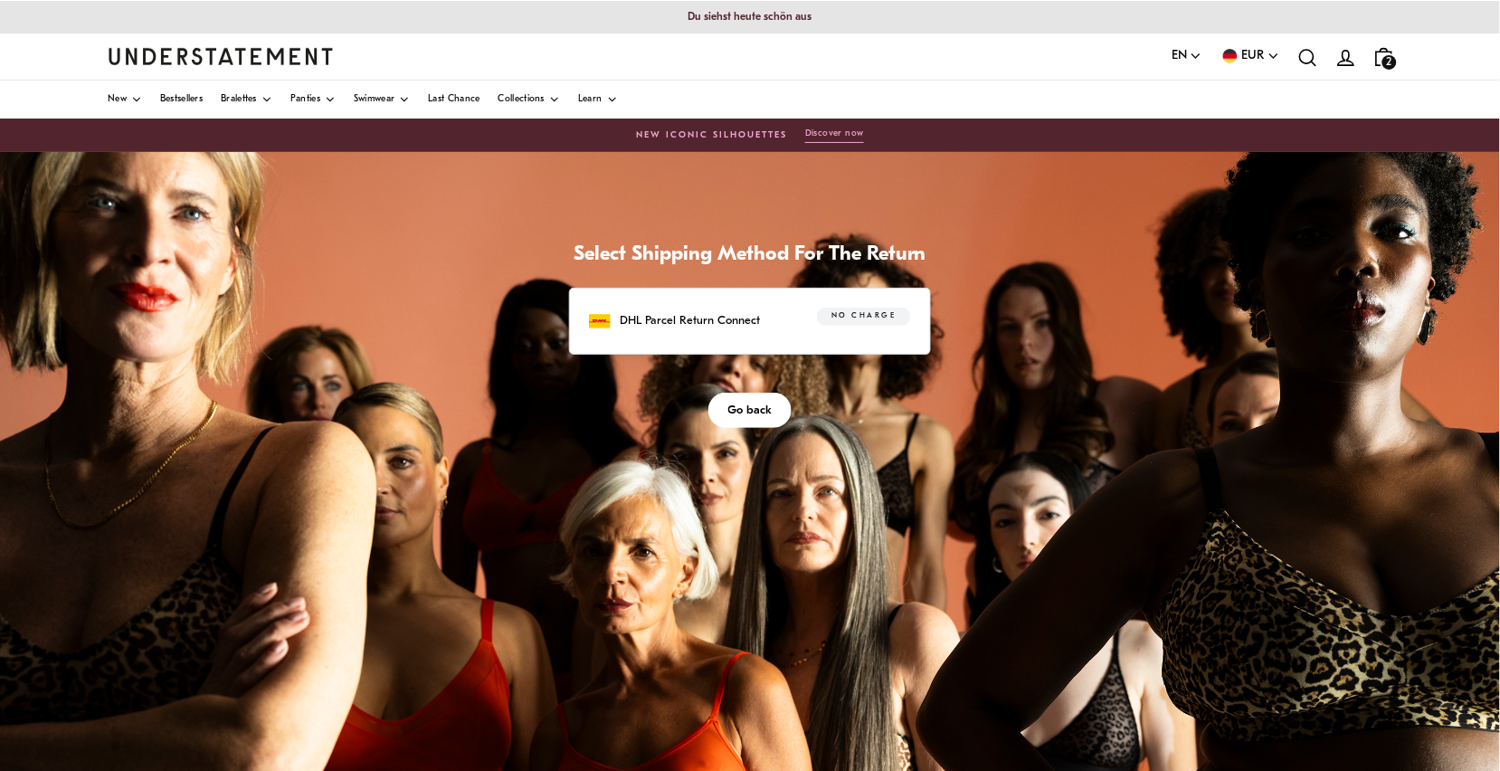
click at [714, 320] on p "DHL Parcel Return Connect" at bounding box center [690, 320] width 140 height 19
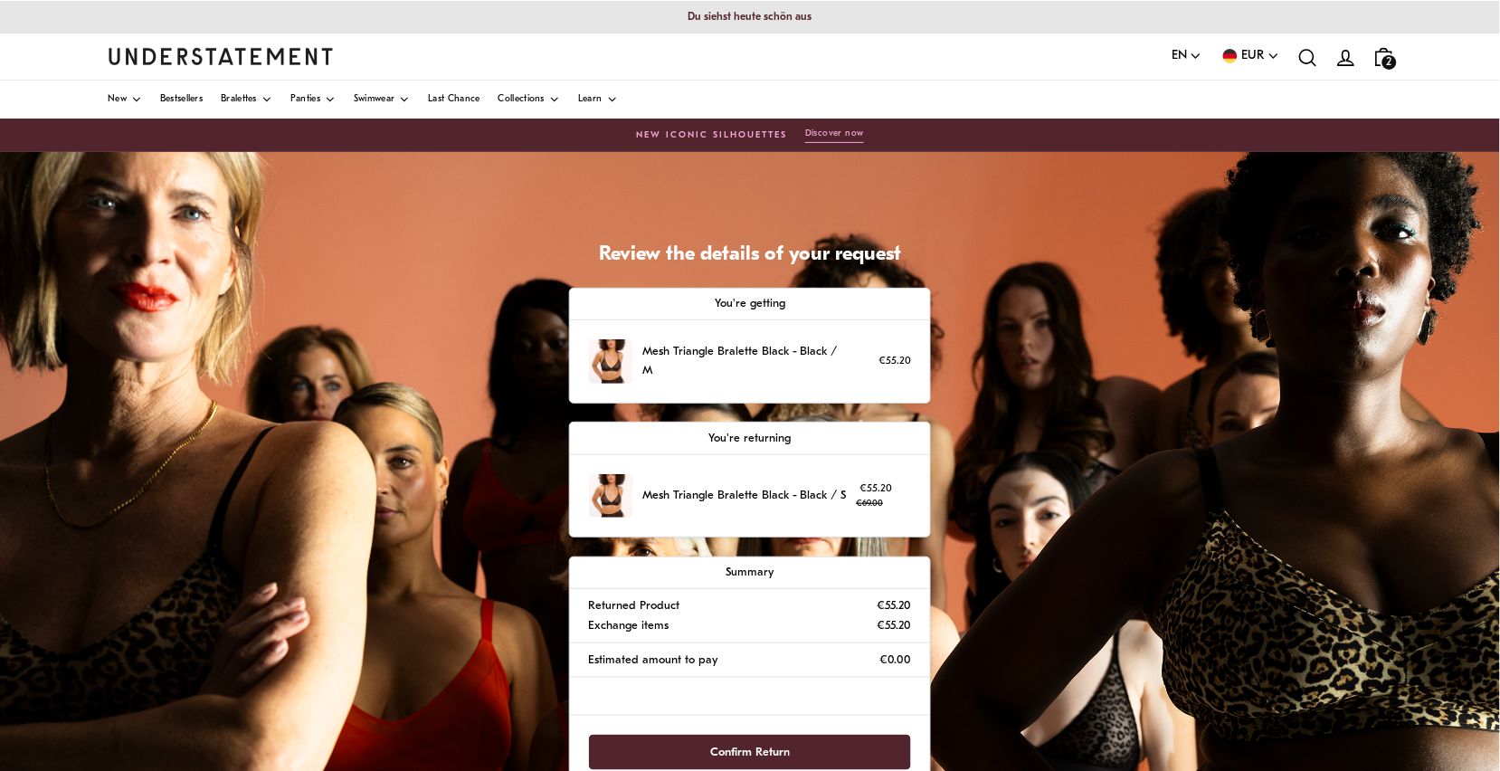
click at [836, 655] on span "Confirm Return" at bounding box center [750, 751] width 283 height 33
